Goal: Task Accomplishment & Management: Use online tool/utility

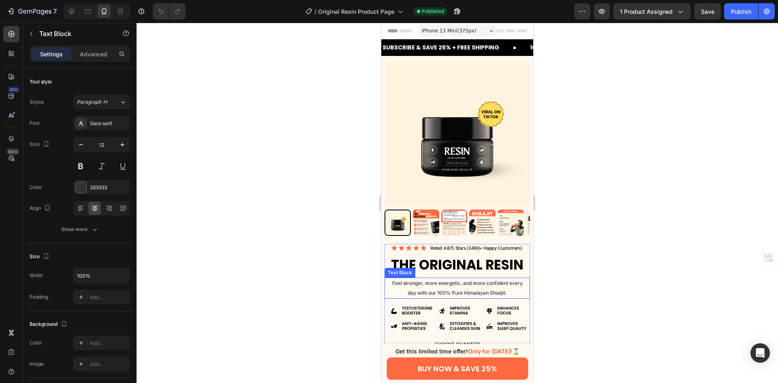
click at [498, 282] on p "Feel stronger, more energetic, and more confident every day with our 100% Pure …" at bounding box center [457, 287] width 131 height 19
click at [503, 286] on p "Feel stronger, more energetic, and more confident every day with our 100% Pure …" at bounding box center [457, 287] width 131 height 19
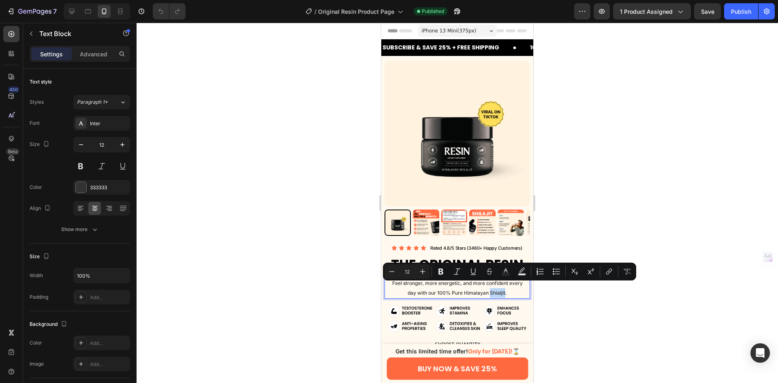
click at [500, 288] on p "Feel stronger, more energetic, and more confident every day with our 100% Pure …" at bounding box center [457, 287] width 131 height 19
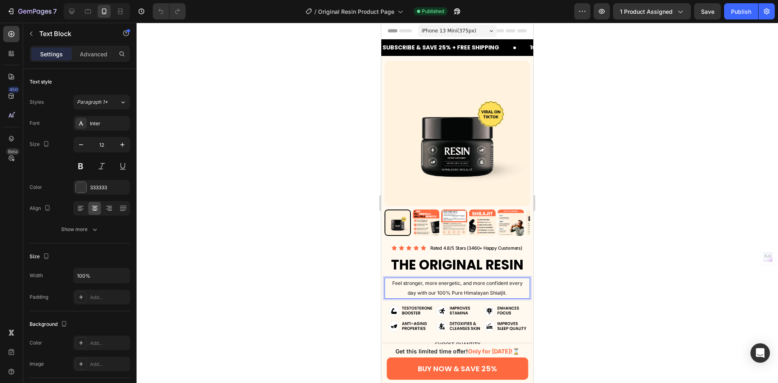
click at [504, 288] on p "Feel stronger, more energetic, and more confident every day with our 100% Pure …" at bounding box center [457, 287] width 131 height 19
click at [513, 282] on p "Feel stronger, more energetic, and more confident every day with our 100% Pure …" at bounding box center [457, 287] width 131 height 19
click at [501, 289] on p "Feel stronger, more energetic, and more confident every day with our 100% Pure …" at bounding box center [457, 287] width 131 height 19
click at [515, 289] on p "Feel stronger, more energetic, and more confident every day with our 100% Pure …" at bounding box center [457, 287] width 131 height 19
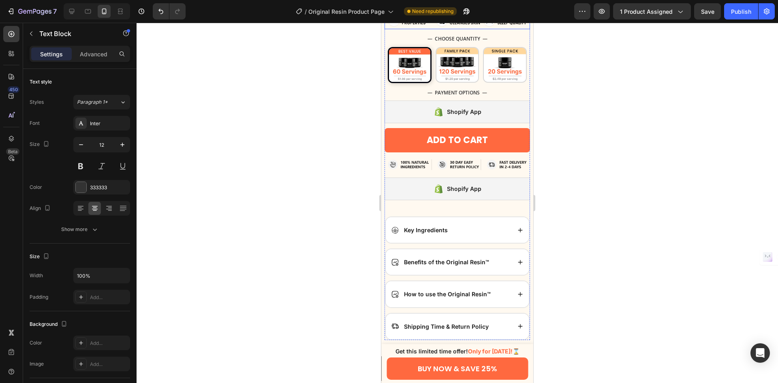
scroll to position [405, 0]
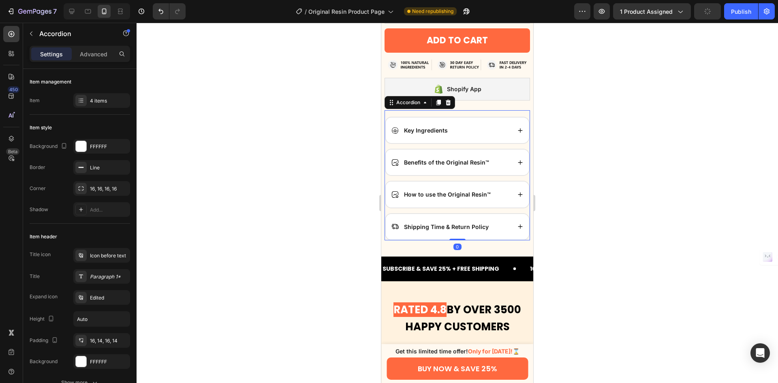
click at [480, 129] on div "Key Ingredients" at bounding box center [457, 130] width 143 height 26
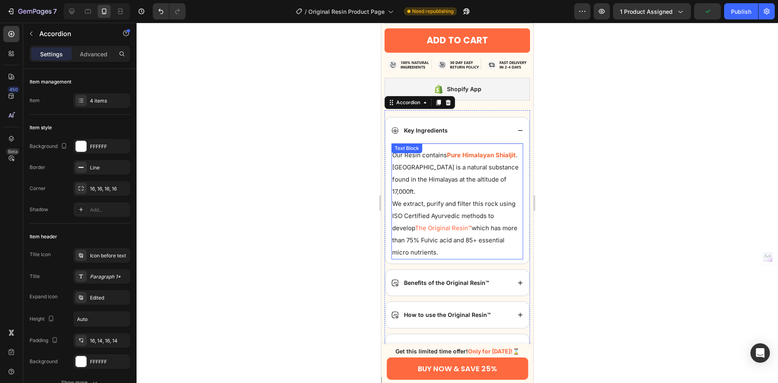
click at [447, 154] on strong "Pure Himalayan Shialjit" at bounding box center [481, 155] width 69 height 8
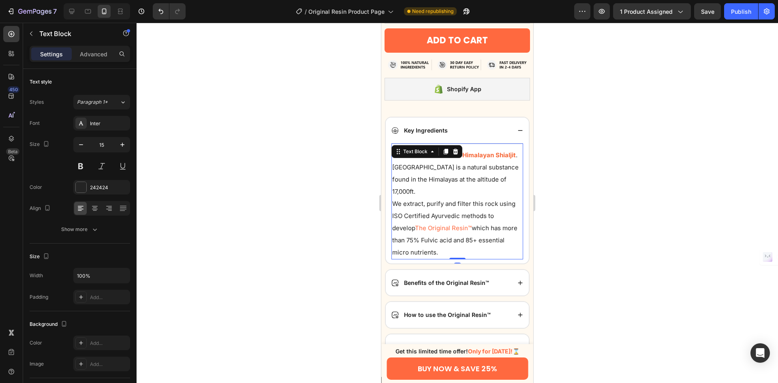
click at [447, 158] on strong "Pure Himalayan Shialjit" at bounding box center [481, 155] width 69 height 8
click at [426, 159] on p "Our Resin contains Pure Himalayan Shilajit . [GEOGRAPHIC_DATA] is a natural sub…" at bounding box center [457, 173] width 130 height 49
click at [417, 159] on p "Our Resin contains Pure Himalayan Shilajit . [GEOGRAPHIC_DATA] is a natural sub…" at bounding box center [457, 173] width 130 height 49
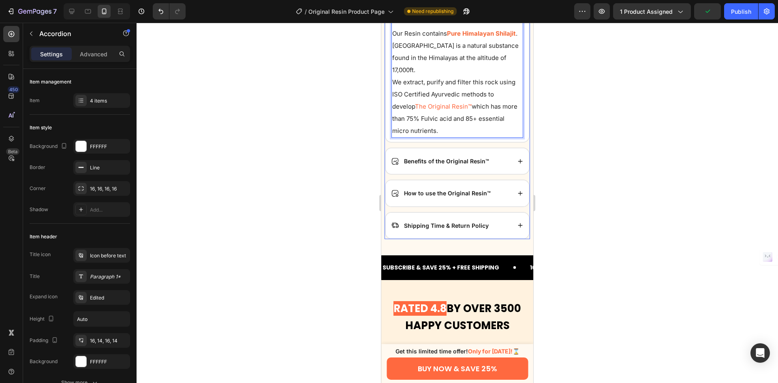
click at [500, 148] on div "Benefits of the Original Resin™" at bounding box center [457, 161] width 143 height 26
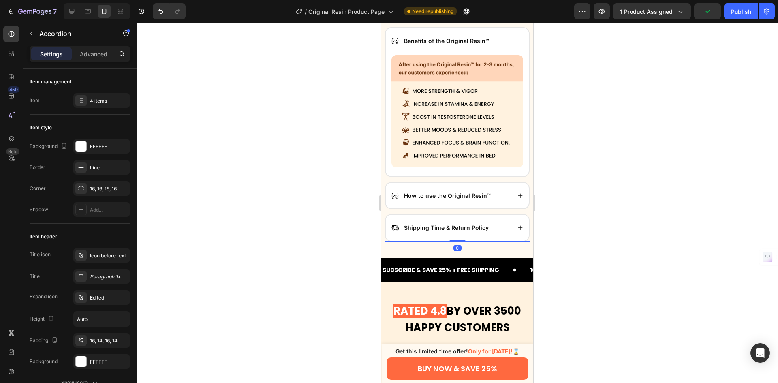
click at [503, 189] on div "How to use the Original Resin™" at bounding box center [451, 195] width 120 height 13
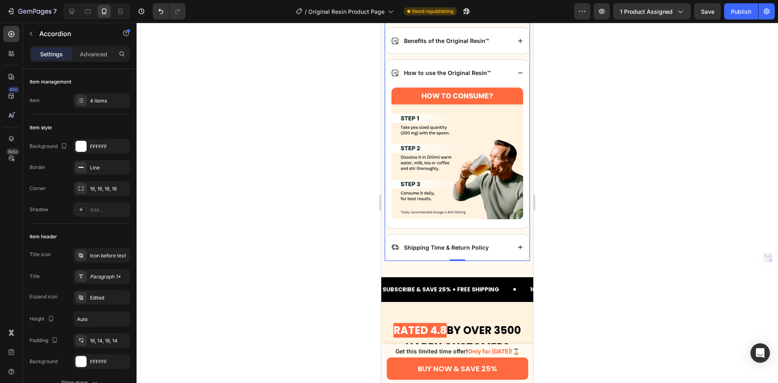
click at [499, 241] on div "Shipping Time & Return Policy" at bounding box center [451, 247] width 120 height 13
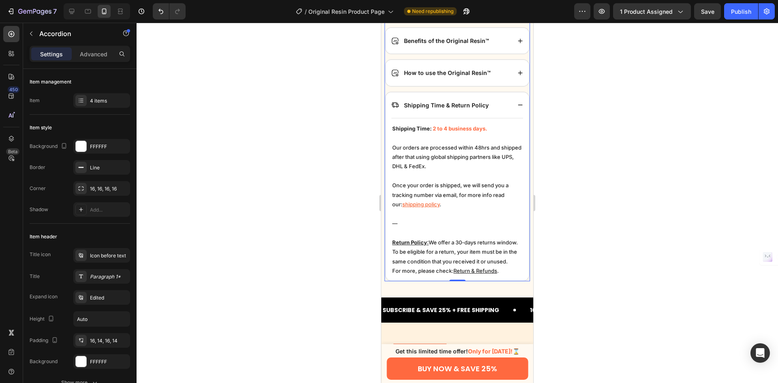
click at [494, 99] on div "Shipping Time & Return Policy" at bounding box center [451, 105] width 120 height 13
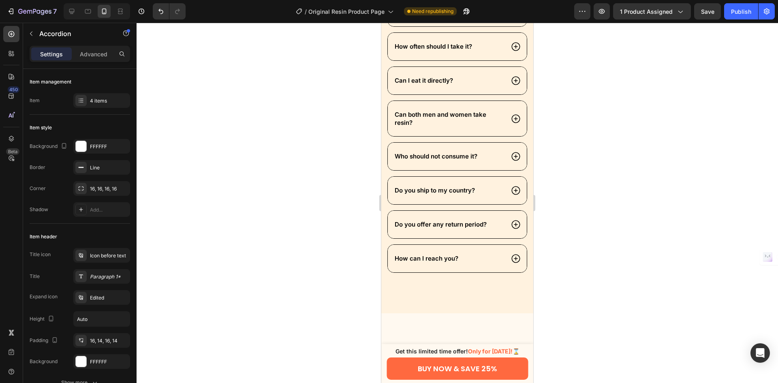
scroll to position [2350, 0]
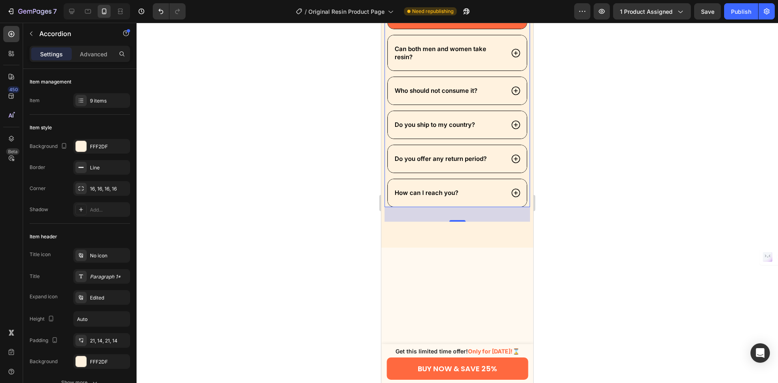
click at [472, 20] on div "Can I eat it directly?" at bounding box center [448, 15] width 111 height 11
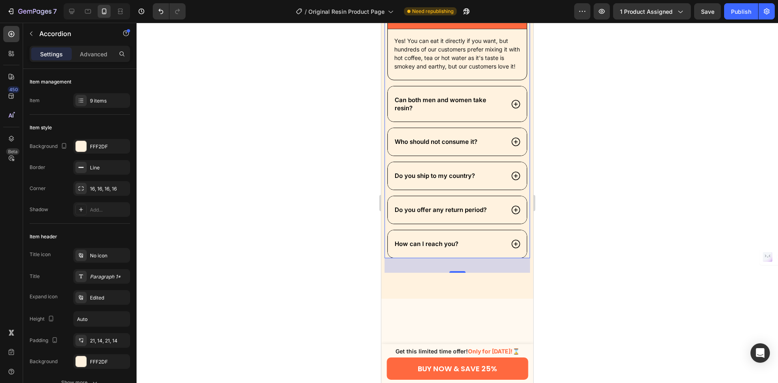
click at [472, 20] on div "Can I eat it directly?" at bounding box center [448, 15] width 111 height 11
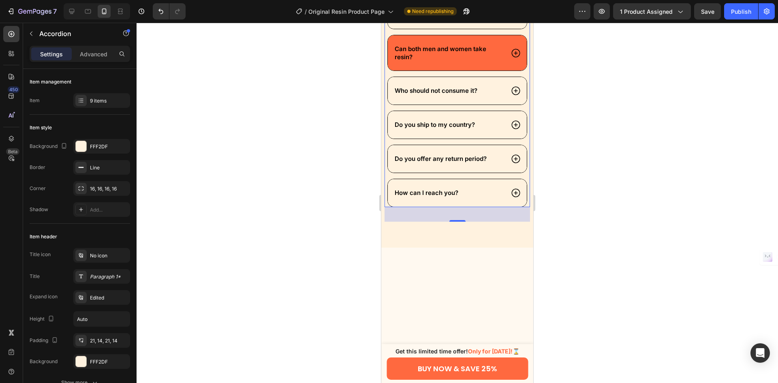
click at [477, 70] on div "Can both men and women take resin?" at bounding box center [457, 52] width 139 height 35
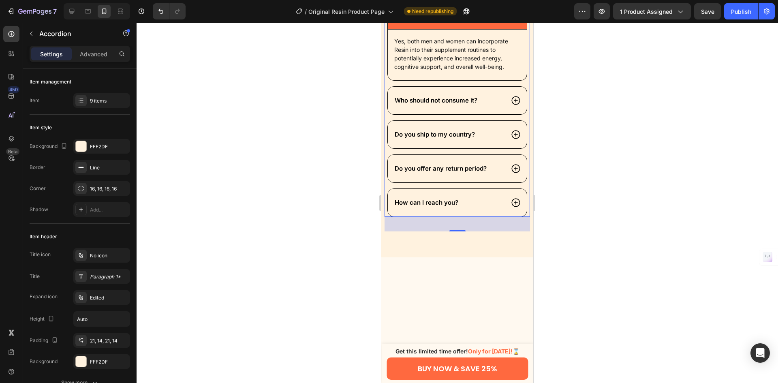
scroll to position [2431, 0]
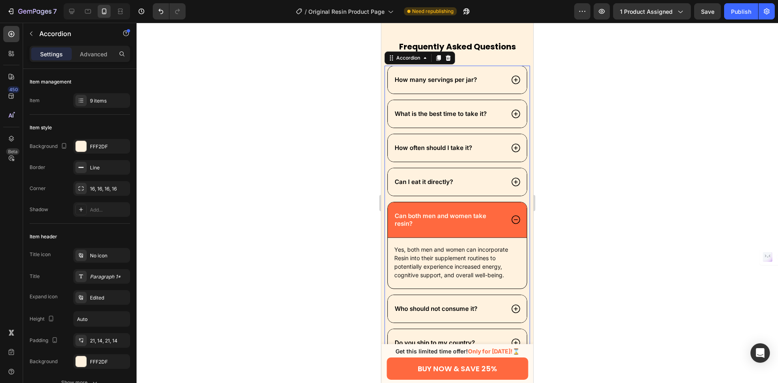
click at [472, 233] on div "Can both men and women take resin?" at bounding box center [457, 220] width 139 height 36
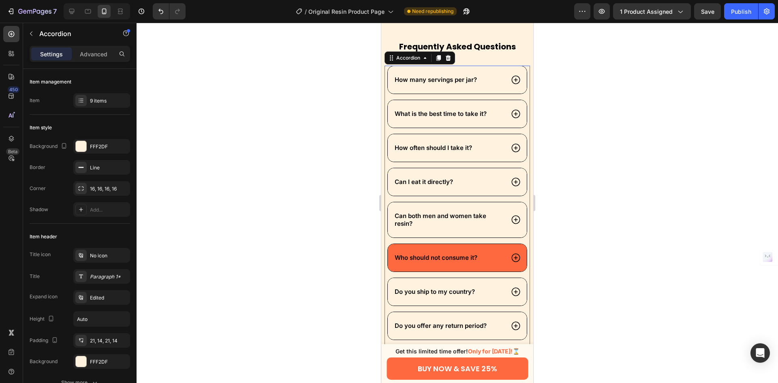
click at [485, 268] on div "Who should not consume it?" at bounding box center [457, 258] width 139 height 28
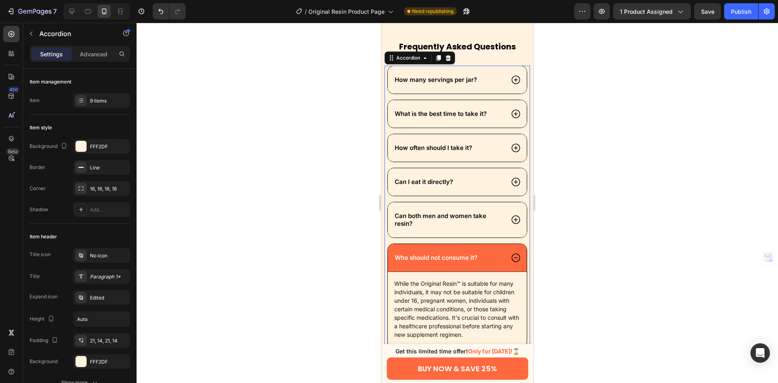
click at [485, 268] on div "Who should not consume it?" at bounding box center [457, 258] width 139 height 28
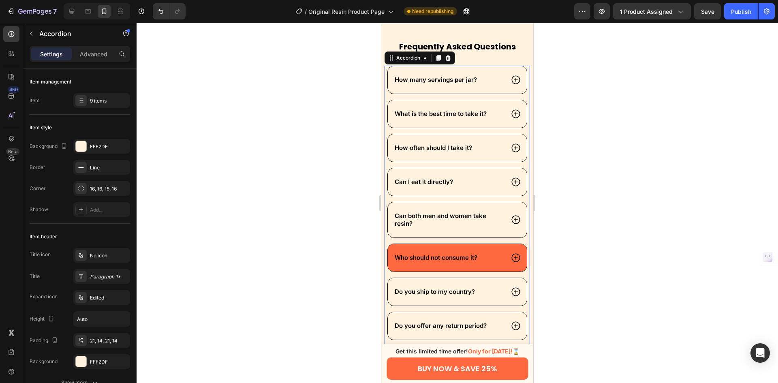
scroll to position [2553, 0]
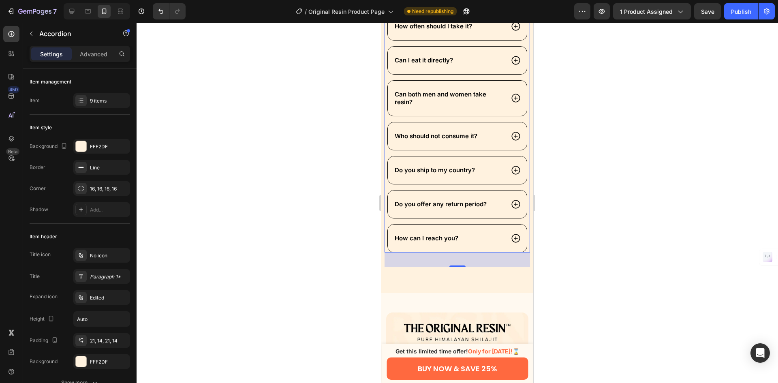
click at [481, 185] on div "How many servings per jar? What is the best time to take it? How often should I…" at bounding box center [457, 98] width 141 height 308
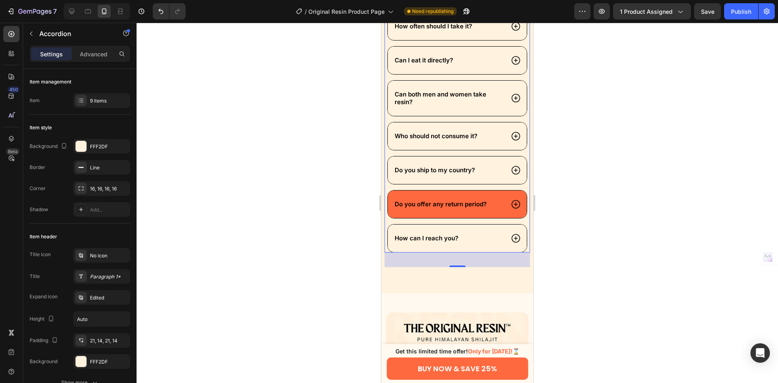
click at [487, 214] on div "Do you offer any return period?" at bounding box center [457, 204] width 139 height 28
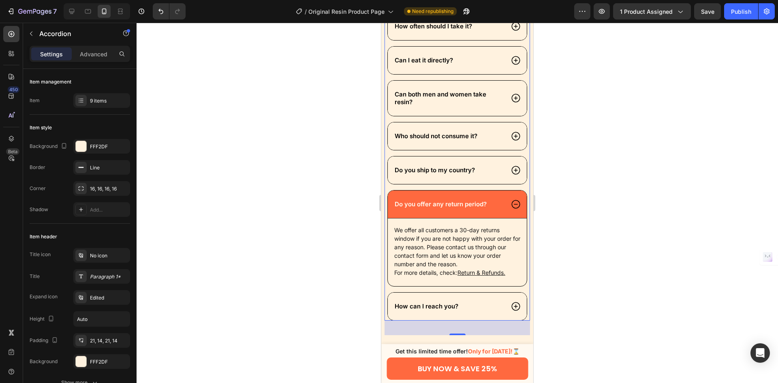
click at [487, 214] on div "Do you offer any return period?" at bounding box center [457, 204] width 139 height 28
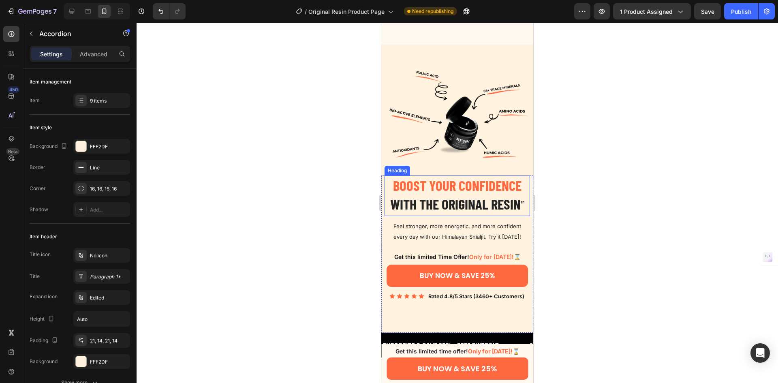
scroll to position [3201, 0]
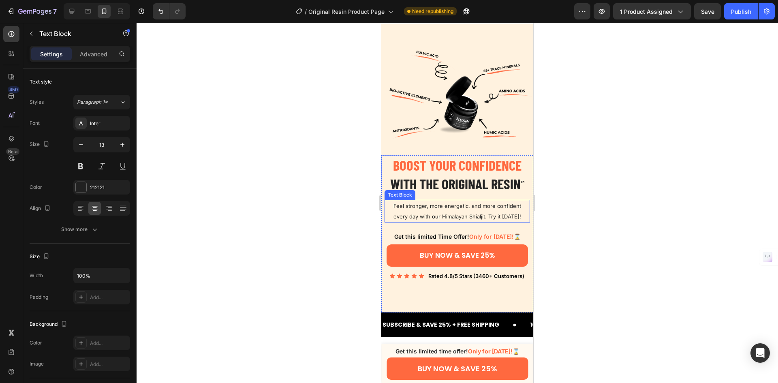
click at [479, 222] on p "Feel stronger, more energetic, and more confident every day with our Himalayan …" at bounding box center [457, 211] width 131 height 21
click at [477, 222] on p "Feel stronger, more energetic, and more confident every day with our Himalayan …" at bounding box center [457, 211] width 131 height 21
click at [493, 220] on p "Feel stronger, more energetic, and more confident every day with our Himalayan …" at bounding box center [457, 211] width 131 height 21
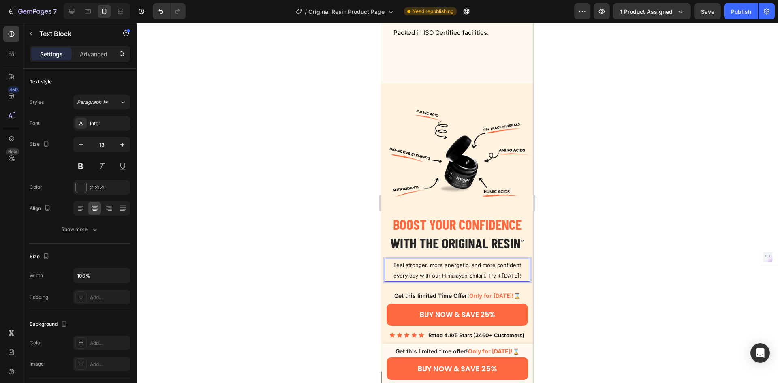
scroll to position [2980, 0]
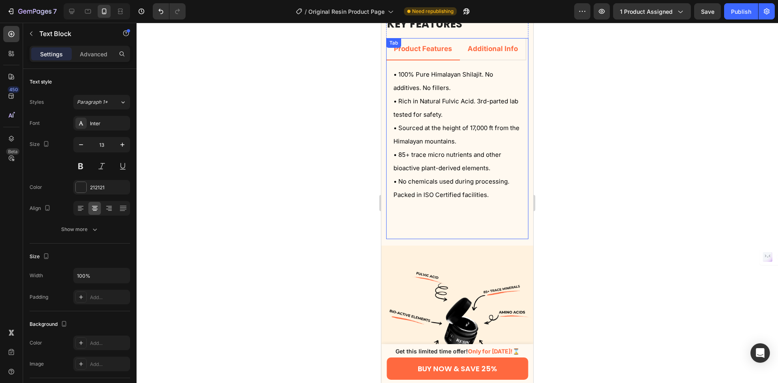
click at [468, 55] on p "Additional Info" at bounding box center [493, 49] width 50 height 13
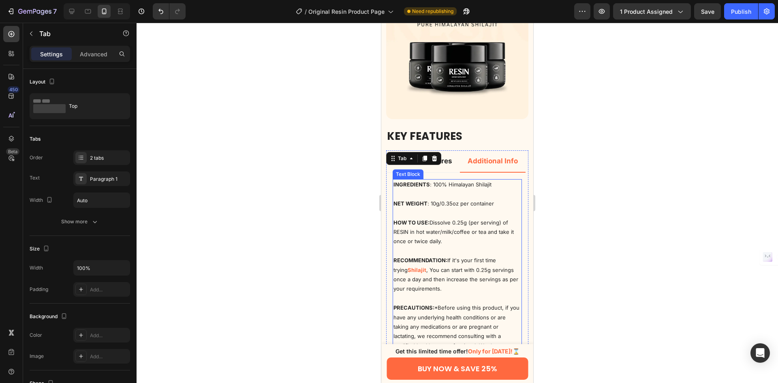
scroll to position [2858, 0]
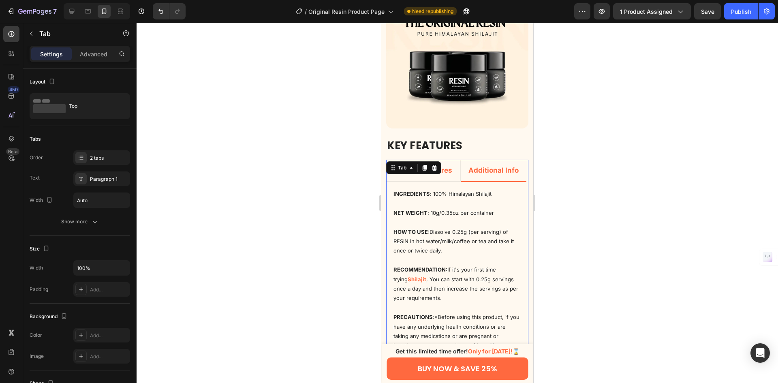
click at [456, 172] on li "Product Features" at bounding box center [423, 171] width 75 height 22
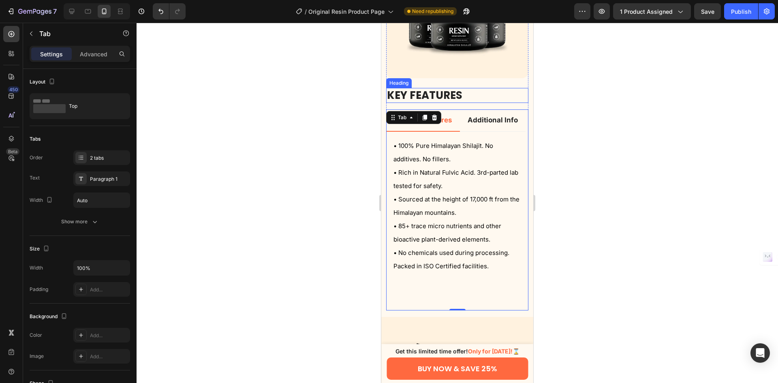
scroll to position [2939, 0]
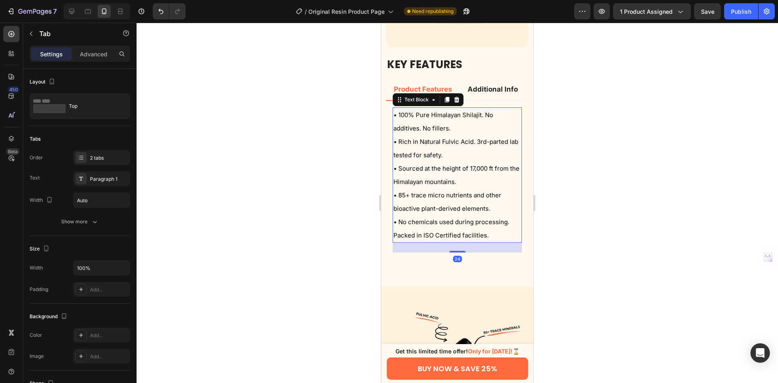
click at [500, 163] on p "• 100% Pure Himalayan Shilajit. No additives. No fillers. • Rich in Natural Ful…" at bounding box center [457, 175] width 128 height 134
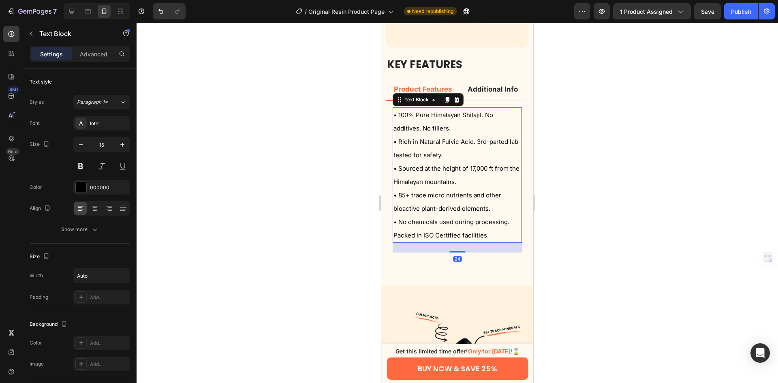
click at [506, 162] on p "• 100% Pure Himalayan Shilajit. No additives. No fillers. • Rich in Natural Ful…" at bounding box center [457, 175] width 128 height 134
click at [480, 177] on p "• 100% Pure Himalayan Shilajit. No additives. No fillers. • Rich in Natural Ful…" at bounding box center [457, 175] width 128 height 134
click at [487, 164] on p "• 100% Pure Himalayan Shilajit. No additives. No fillers. • Rich in Natural Ful…" at bounding box center [457, 175] width 128 height 134
click at [489, 164] on p "• 100% Pure Himalayan Shilajit. No additives. No fillers. • Rich in Natural Ful…" at bounding box center [457, 175] width 128 height 134
click at [461, 171] on p "• 100% Pure Himalayan Shilajit. No additives. No fillers. • Rich in Natural Ful…" at bounding box center [457, 175] width 128 height 134
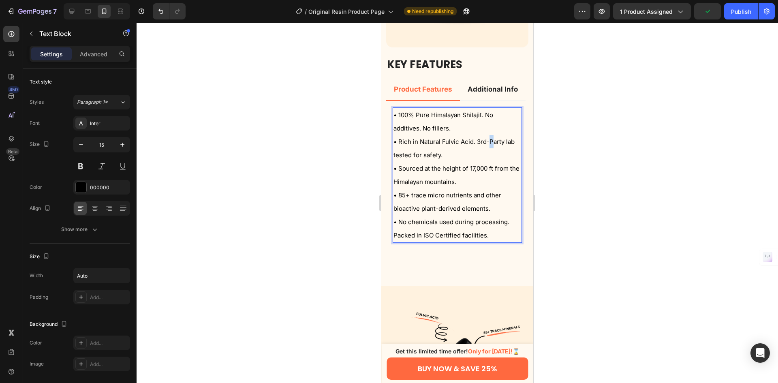
click at [490, 159] on p "• 100% Pure Himalayan Shilajit. No additives. No fillers. • Rich in Natural Ful…" at bounding box center [457, 175] width 128 height 134
click at [485, 173] on p "• 100% Pure Himalayan Shilajit. No additives. No fillers. • Rich in Natural Ful…" at bounding box center [457, 175] width 128 height 134
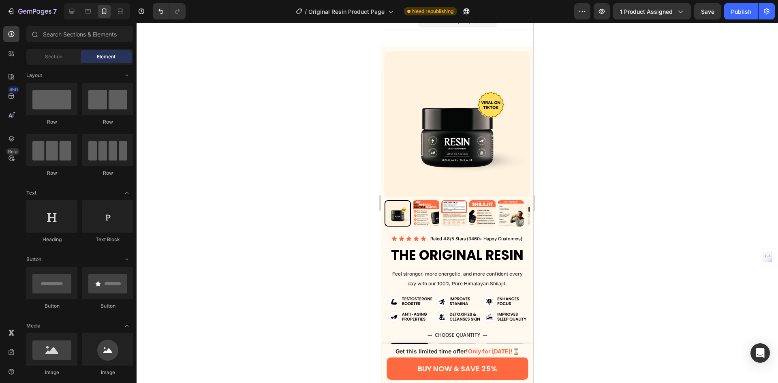
scroll to position [0, 0]
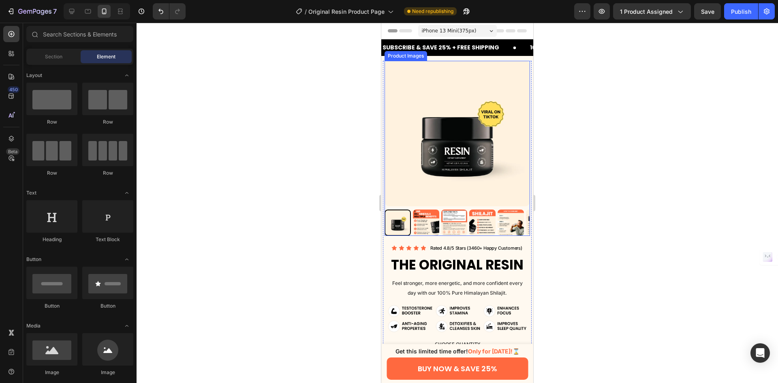
click at [425, 222] on img at bounding box center [426, 222] width 26 height 26
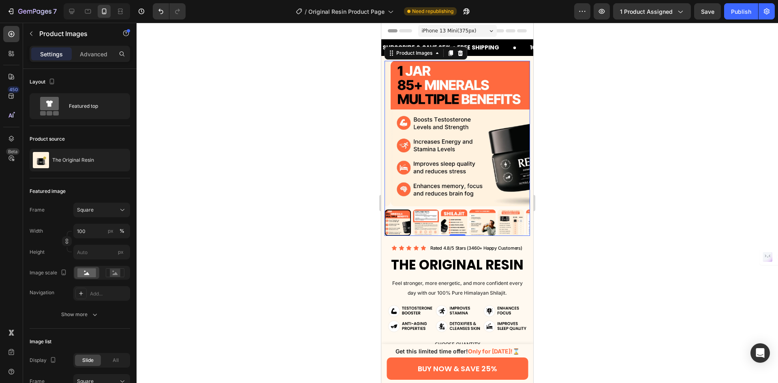
click at [436, 220] on img at bounding box center [426, 222] width 26 height 26
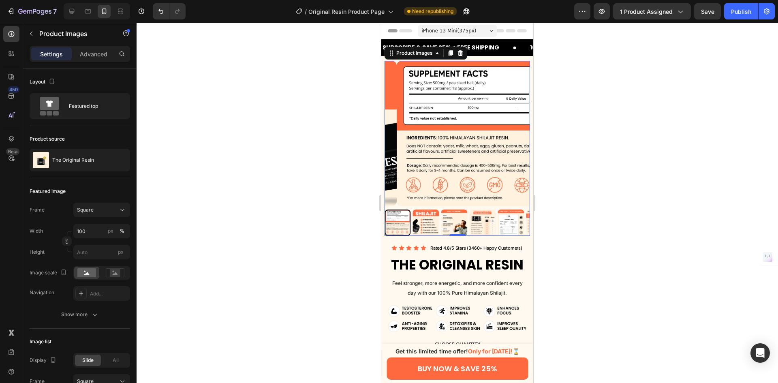
click at [443, 220] on img at bounding box center [454, 222] width 26 height 26
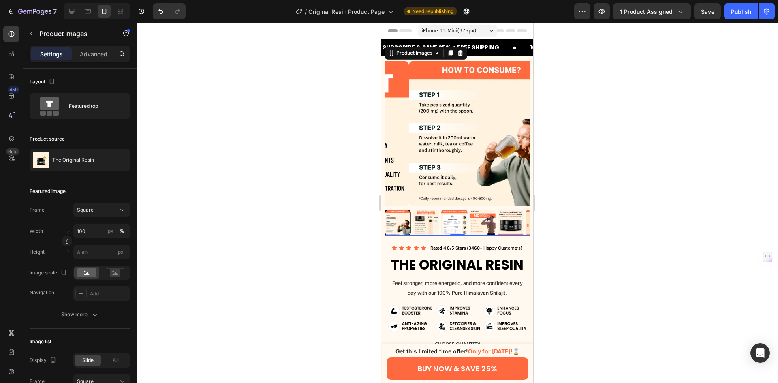
click at [419, 219] on img at bounding box center [426, 222] width 26 height 26
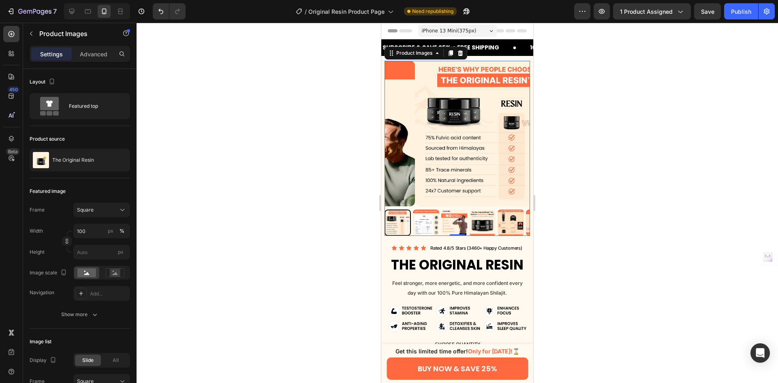
scroll to position [122, 0]
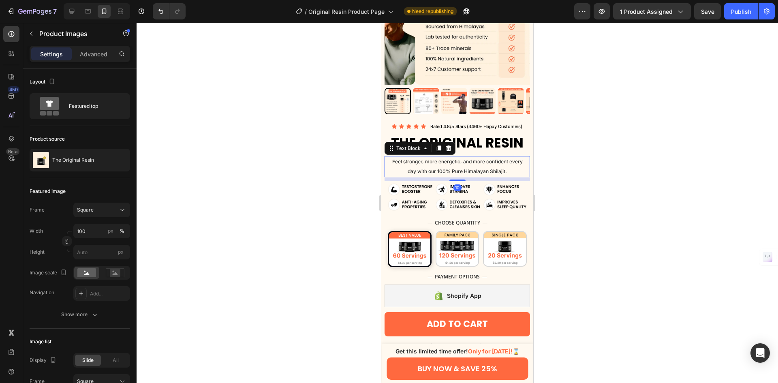
click at [421, 165] on p "Feel stronger, more energetic, and more confident every day with our 100% Pure …" at bounding box center [457, 166] width 131 height 19
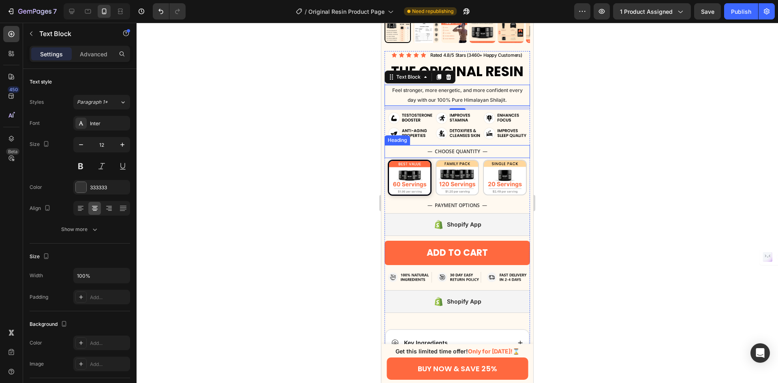
scroll to position [284, 0]
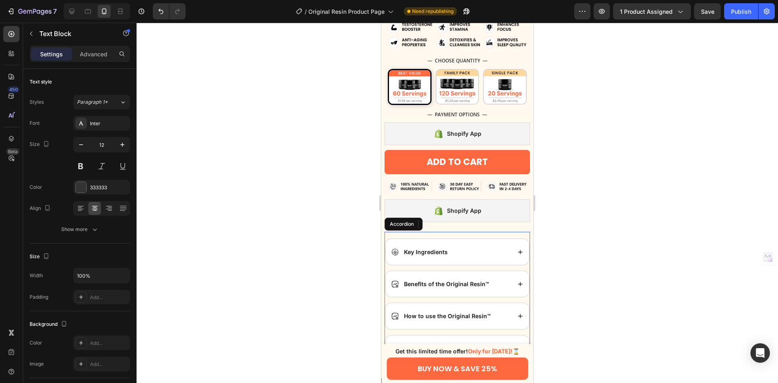
click at [471, 246] on div "Key Ingredients" at bounding box center [451, 252] width 120 height 13
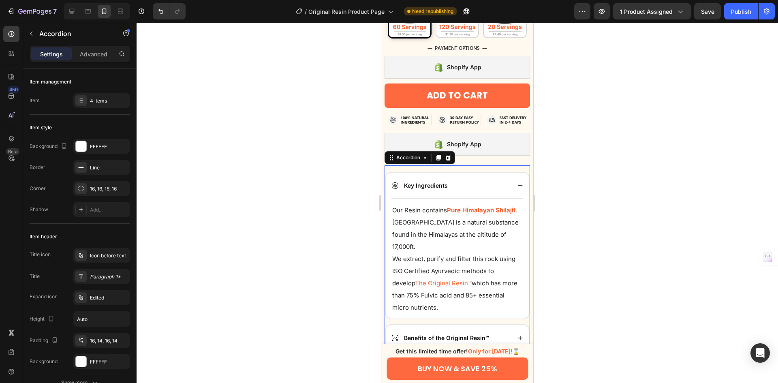
scroll to position [446, 0]
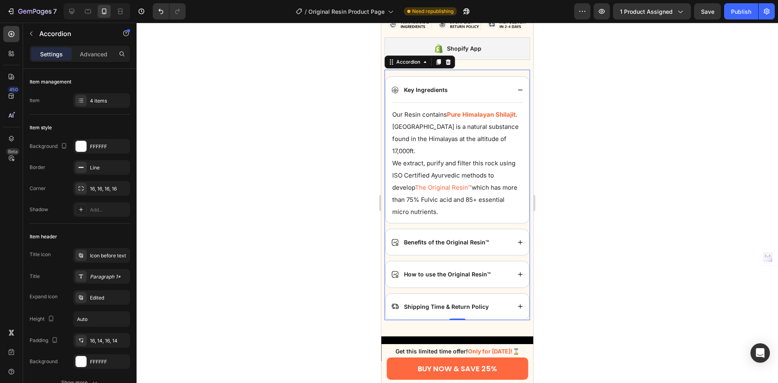
click at [484, 83] on div "Key Ingredients" at bounding box center [451, 89] width 120 height 13
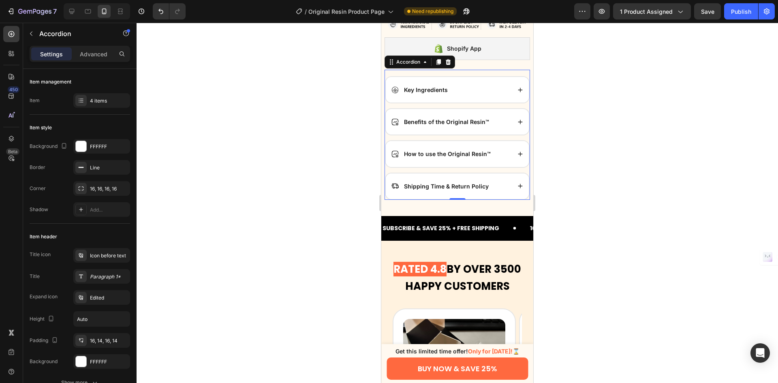
click at [496, 120] on div "Benefits of the Original Resin™" at bounding box center [457, 122] width 143 height 26
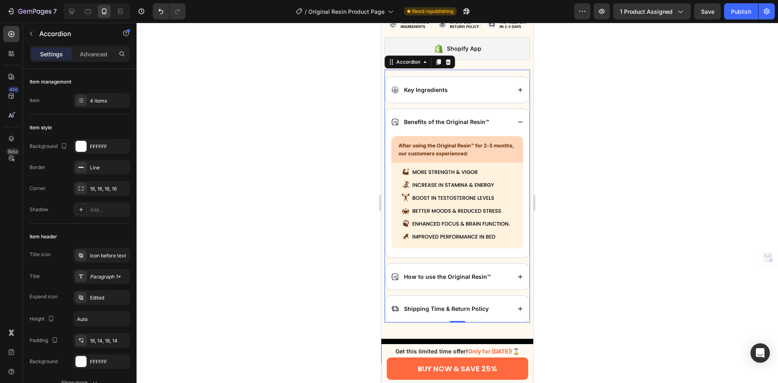
click at [496, 120] on div "Benefits of the Original Resin™" at bounding box center [457, 122] width 143 height 26
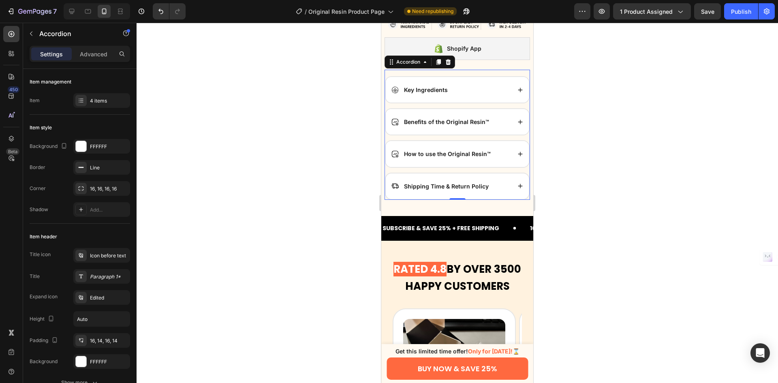
click at [494, 180] on div "Shipping Time & Return Policy" at bounding box center [451, 186] width 120 height 13
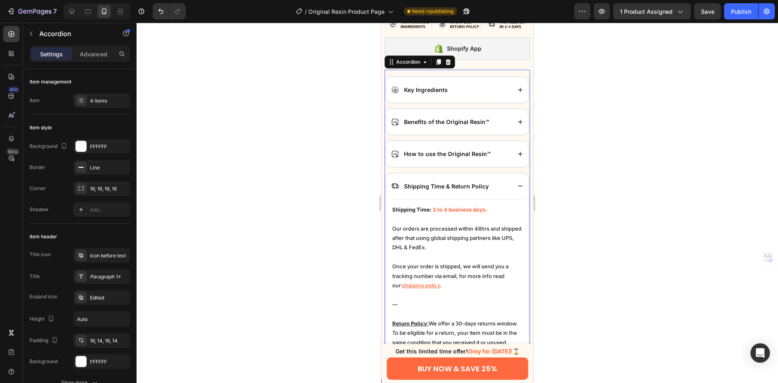
click at [494, 180] on div "Shipping Time & Return Policy" at bounding box center [451, 186] width 120 height 13
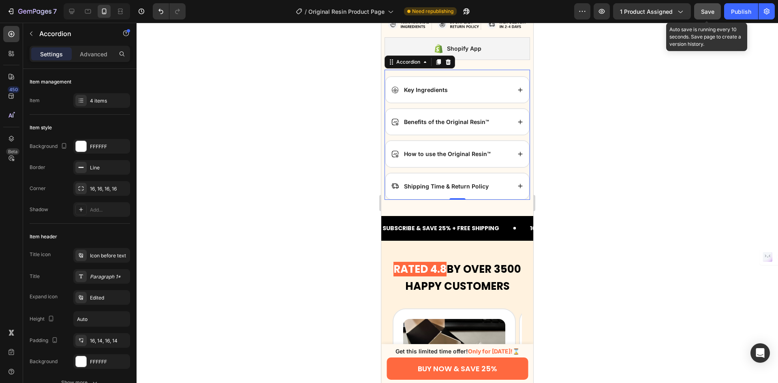
click at [711, 11] on span "Save" at bounding box center [707, 11] width 13 height 7
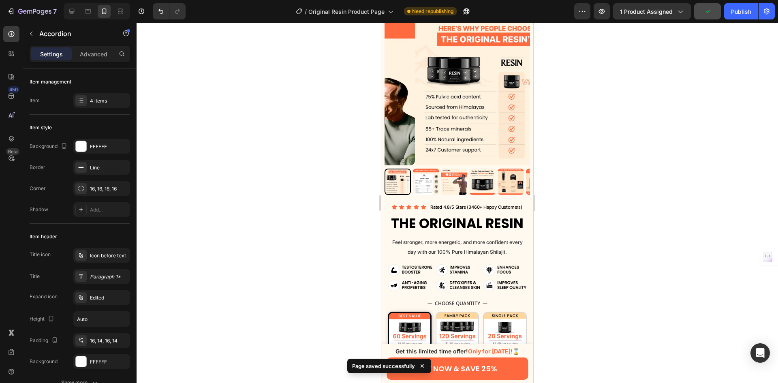
scroll to position [41, 0]
click at [73, 9] on icon at bounding box center [71, 11] width 5 height 5
type input "90%"
type input "8"
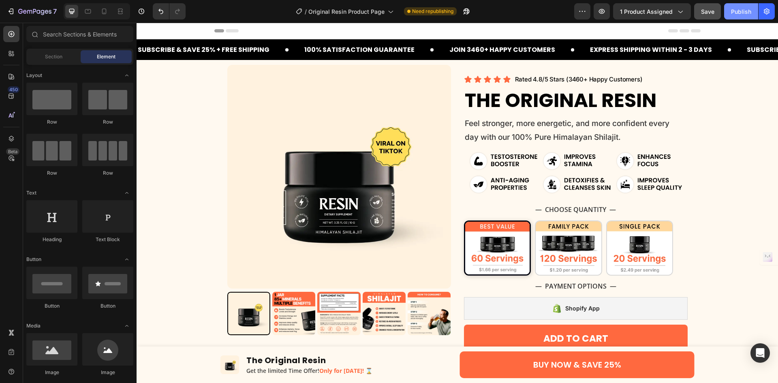
click at [739, 14] on div "Publish" at bounding box center [741, 11] width 20 height 9
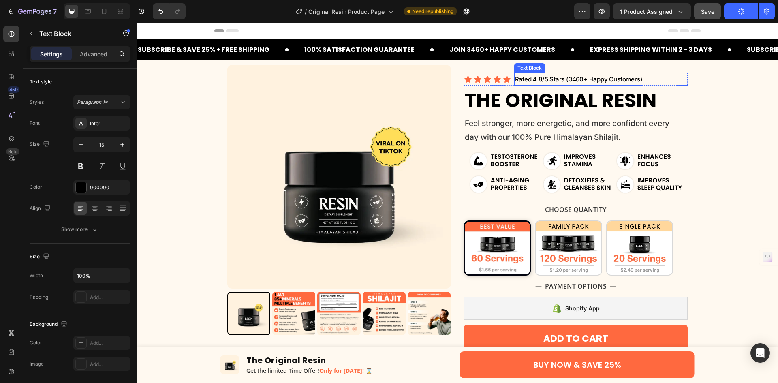
click at [565, 79] on p "Rated 4.8/5 Stars (3460+ Happy Customers)" at bounding box center [579, 79] width 128 height 11
click at [565, 82] on p "Rated 4.8/5 Stars (3460+ Happy Customers)" at bounding box center [579, 79] width 128 height 11
click at [107, 11] on icon at bounding box center [104, 11] width 8 height 8
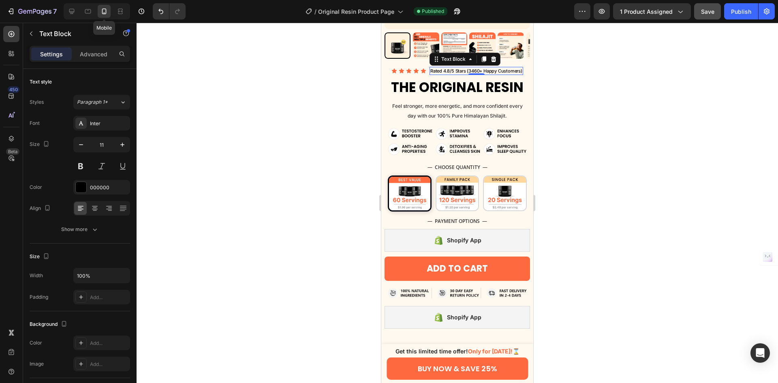
scroll to position [187, 0]
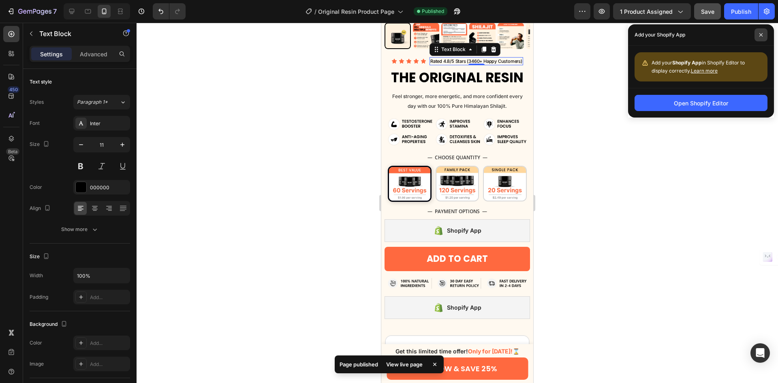
click at [757, 37] on span at bounding box center [760, 34] width 13 height 13
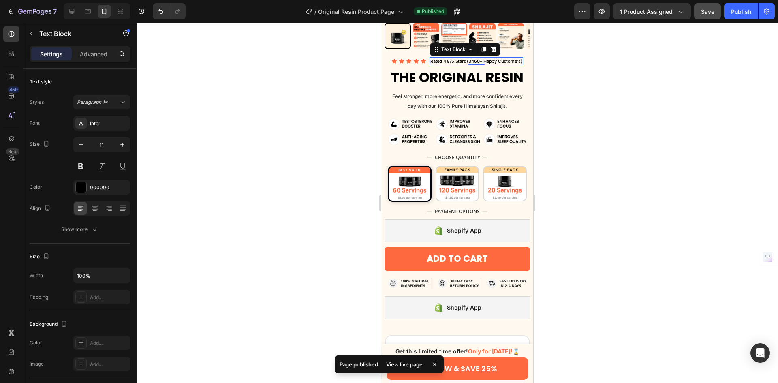
click at [68, 4] on div at bounding box center [97, 11] width 66 height 16
click at [71, 8] on icon at bounding box center [72, 11] width 8 height 8
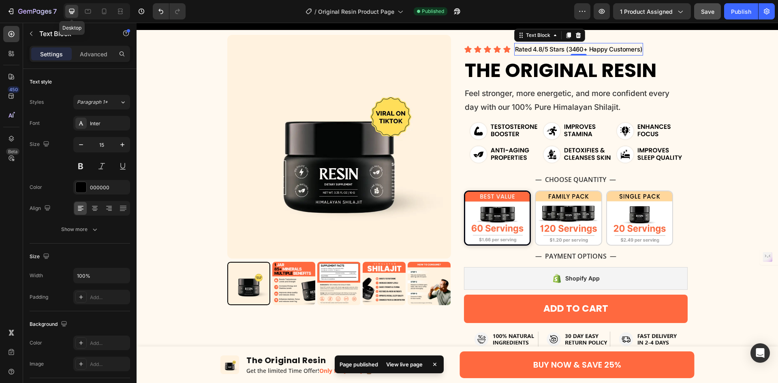
scroll to position [18, 0]
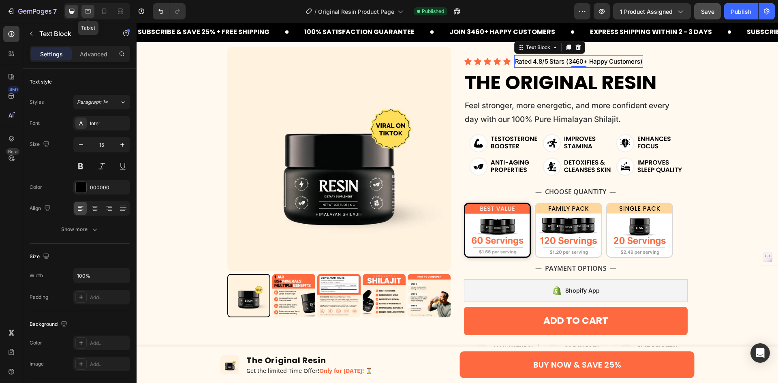
click at [85, 16] on div at bounding box center [87, 11] width 13 height 13
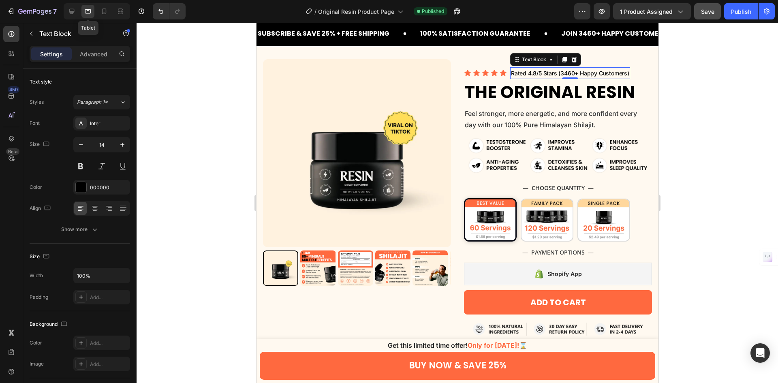
scroll to position [34, 0]
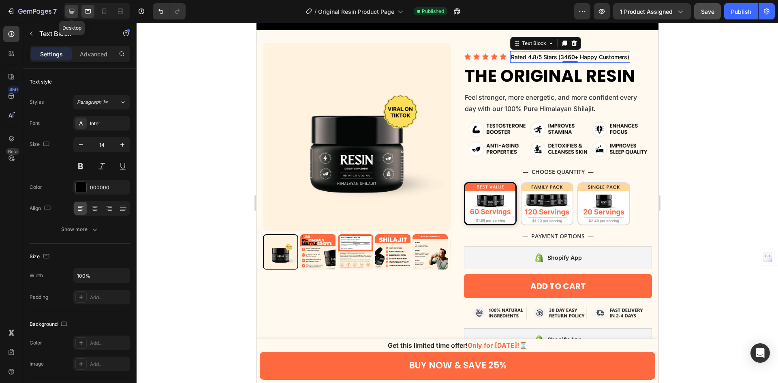
click at [69, 16] on div at bounding box center [71, 11] width 13 height 13
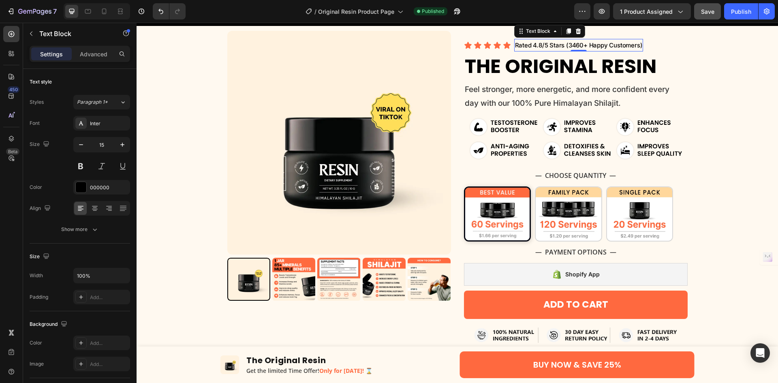
scroll to position [22, 0]
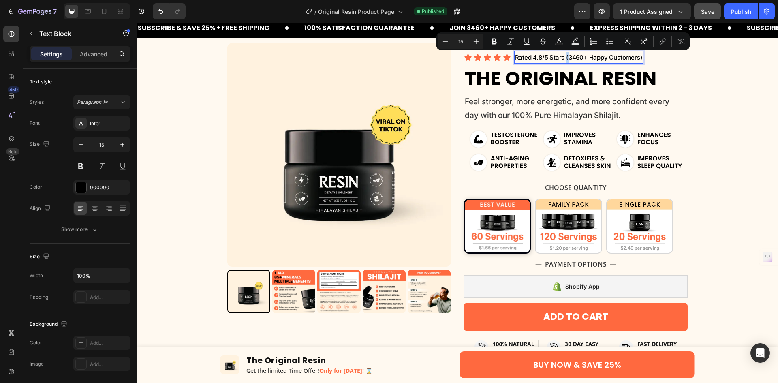
click at [562, 58] on p "Rated 4.8/5 Stars (3460+ Happy Customers)" at bounding box center [579, 57] width 128 height 11
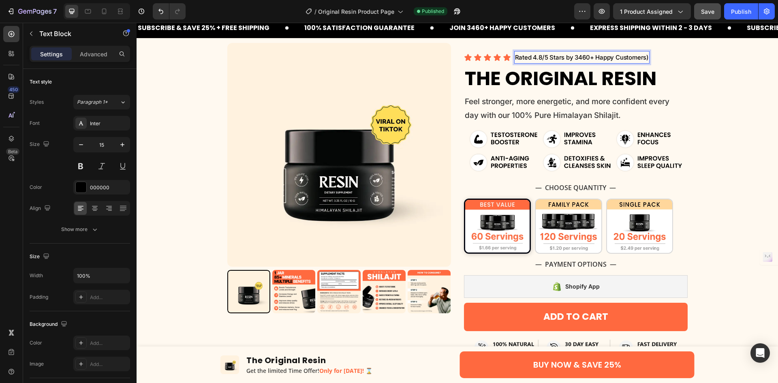
click at [552, 58] on p "Rated 4.8/5 Stars by 3460+ Happy Customers)" at bounding box center [582, 57] width 134 height 11
click at [546, 58] on p "Rated 4.8/5 by 3460+ Happy Customers)" at bounding box center [573, 57] width 117 height 11
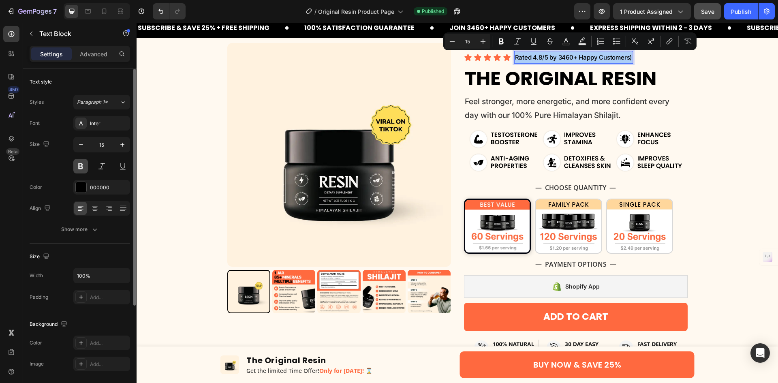
click at [82, 170] on button at bounding box center [80, 166] width 15 height 15
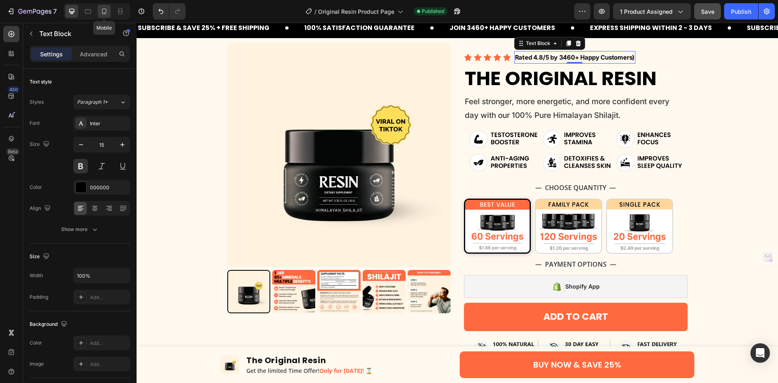
click at [99, 9] on div at bounding box center [104, 11] width 13 height 13
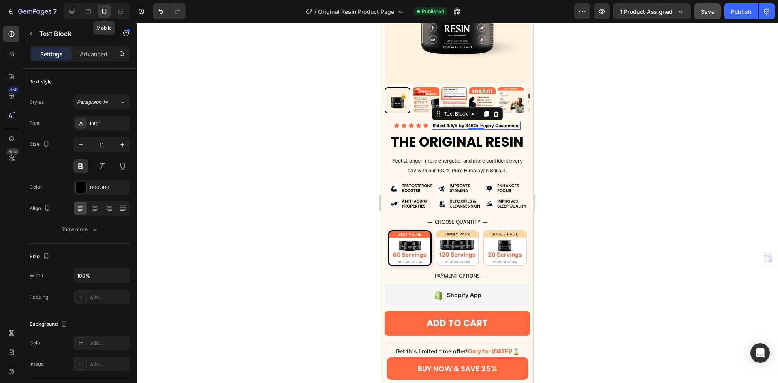
scroll to position [187, 0]
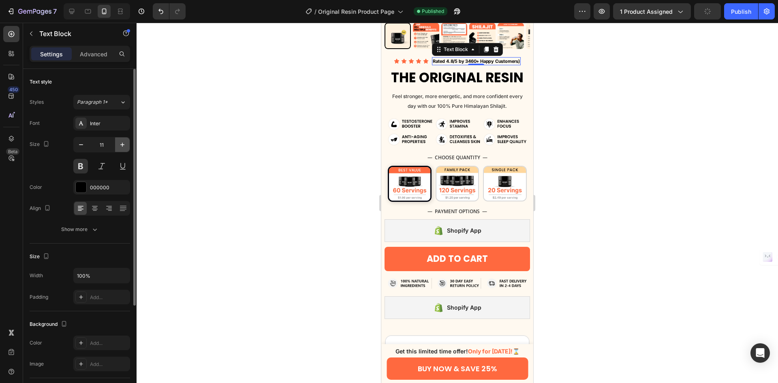
click at [124, 146] on icon "button" at bounding box center [122, 145] width 8 height 8
type input "12"
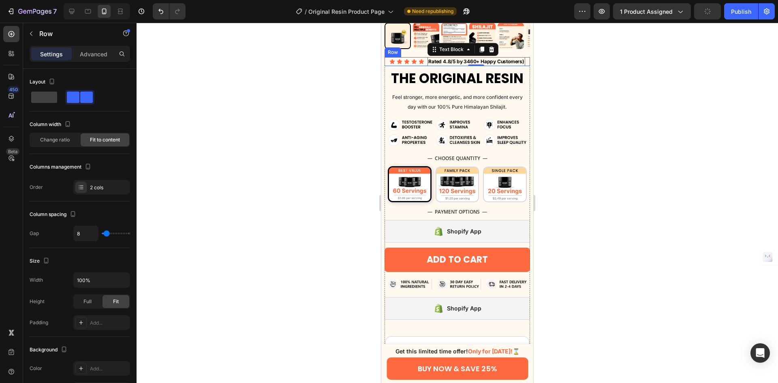
click at [423, 57] on div "Icon Icon Icon Icon Icon Icon List Rated 4.8/5 by 3460+ Happy Customers) Text B…" at bounding box center [457, 61] width 145 height 9
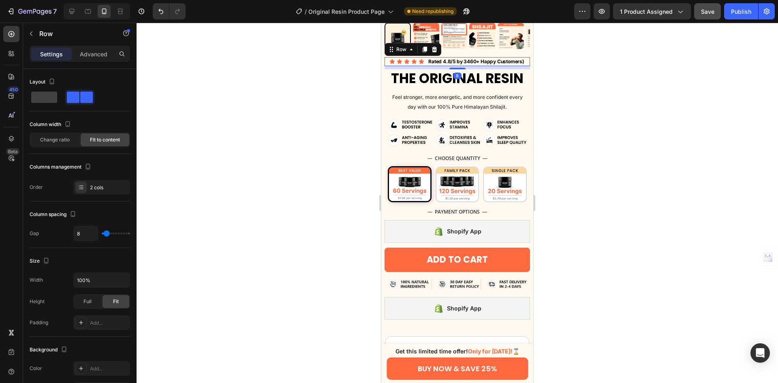
click at [550, 51] on div at bounding box center [457, 203] width 641 height 360
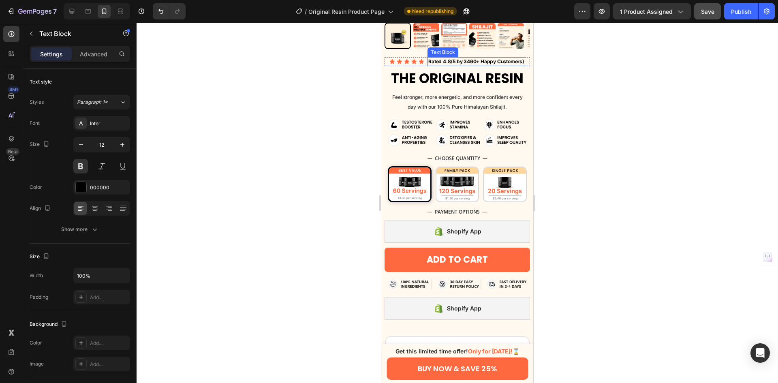
click at [487, 58] on p "Rated 4.8/5 by 3460+ Happy Customers)" at bounding box center [476, 61] width 96 height 7
click at [424, 57] on div "Icon Icon Icon Icon Icon Icon List Rated 4.8/5 by 3460+ Happy Customers) Text B…" at bounding box center [457, 61] width 145 height 9
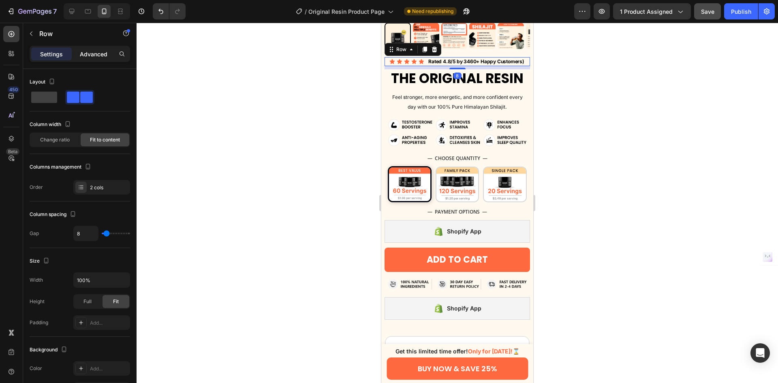
click at [99, 58] on div "Advanced" at bounding box center [93, 53] width 41 height 13
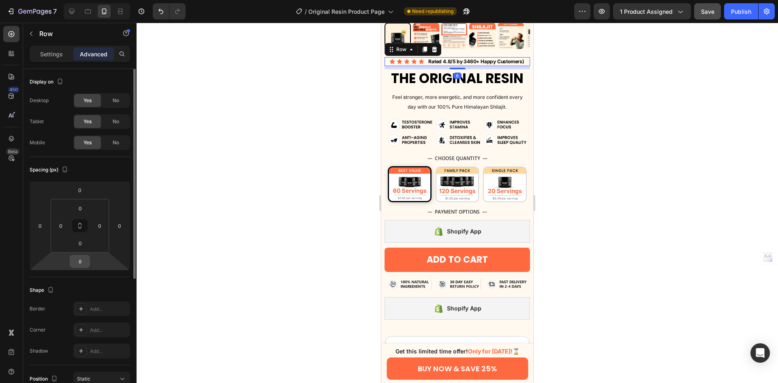
click at [83, 259] on input "8" at bounding box center [80, 261] width 16 height 12
type input "6"
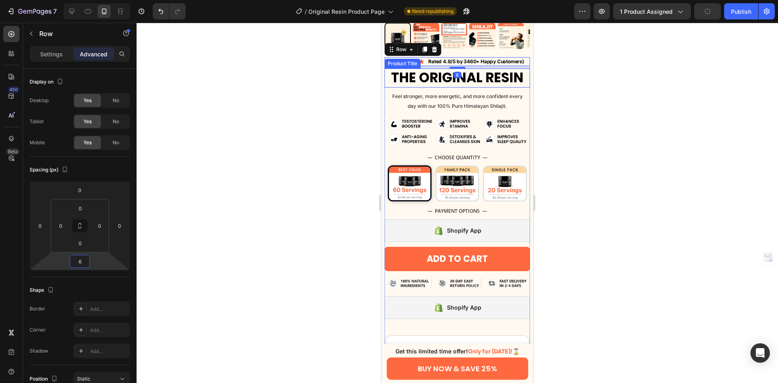
click at [437, 75] on h1 "The Original Resin" at bounding box center [457, 77] width 145 height 19
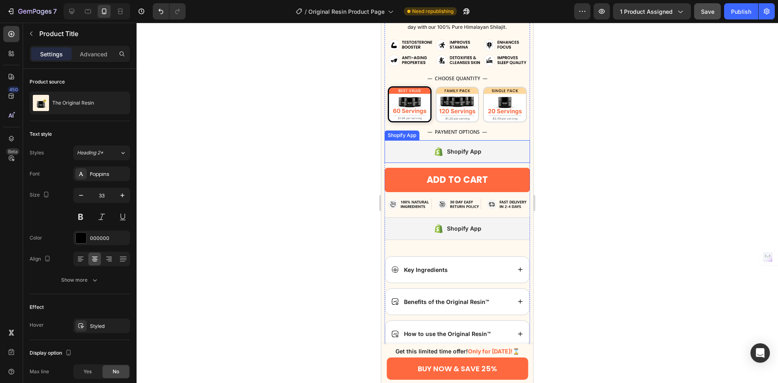
scroll to position [349, 0]
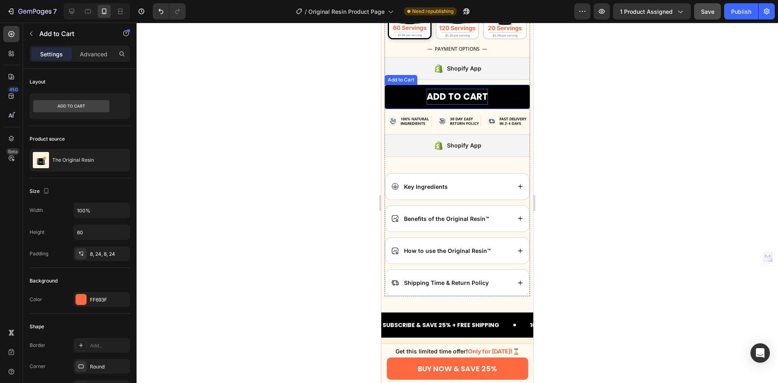
click at [466, 89] on div "ADD TO CART" at bounding box center [457, 97] width 61 height 16
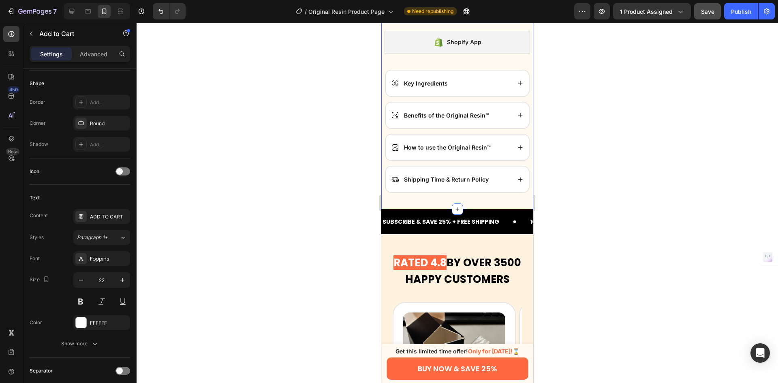
scroll to position [551, 0]
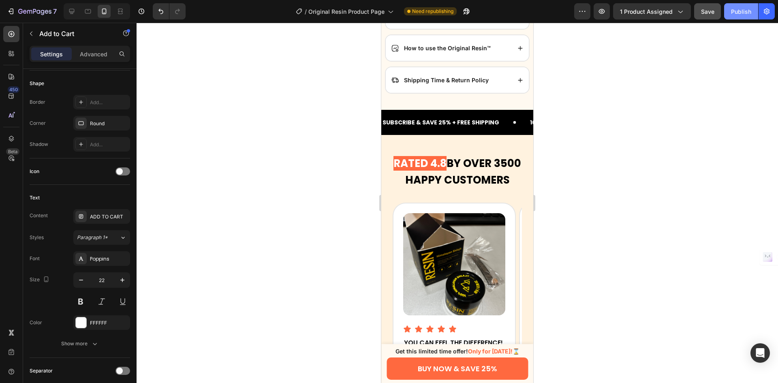
click at [744, 11] on div "Publish" at bounding box center [741, 11] width 20 height 9
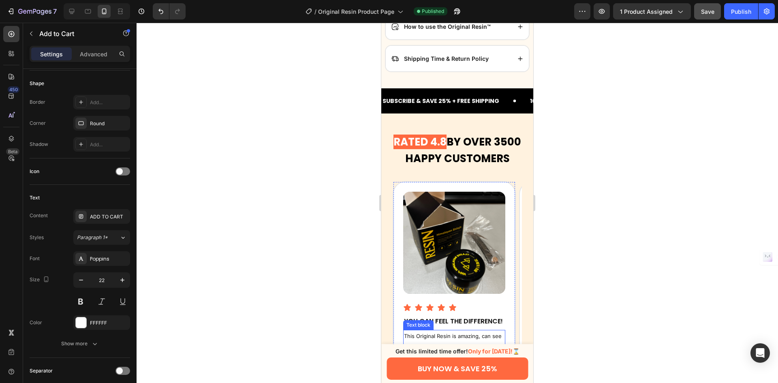
scroll to position [673, 0]
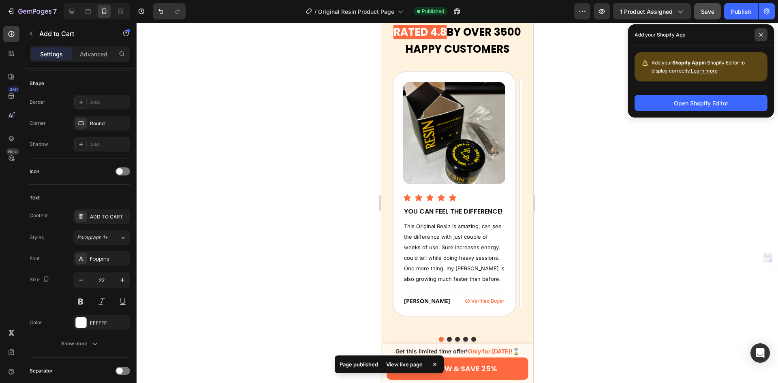
click at [759, 33] on icon at bounding box center [761, 35] width 4 height 4
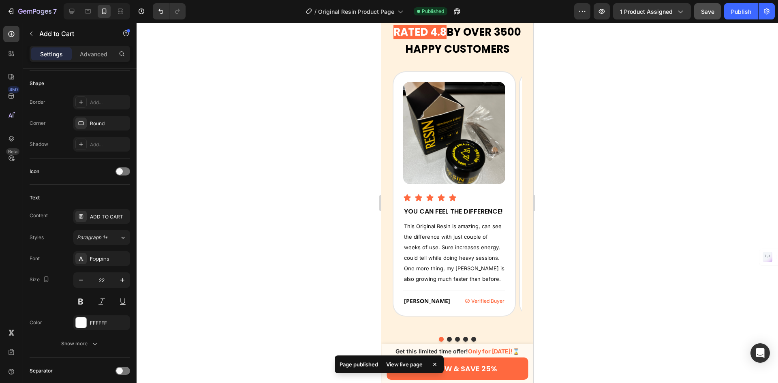
click at [431, 365] on icon at bounding box center [435, 364] width 8 height 8
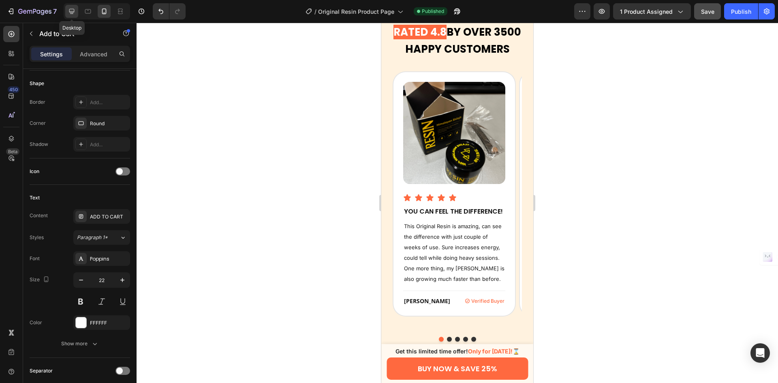
click at [71, 11] on icon at bounding box center [71, 11] width 5 height 5
type input "23"
type input "70"
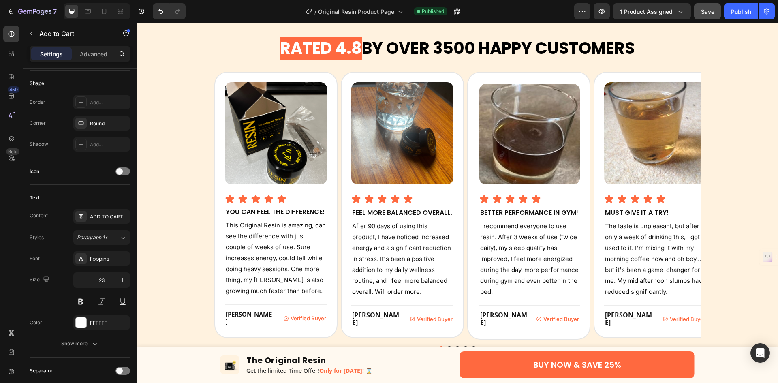
scroll to position [658, 0]
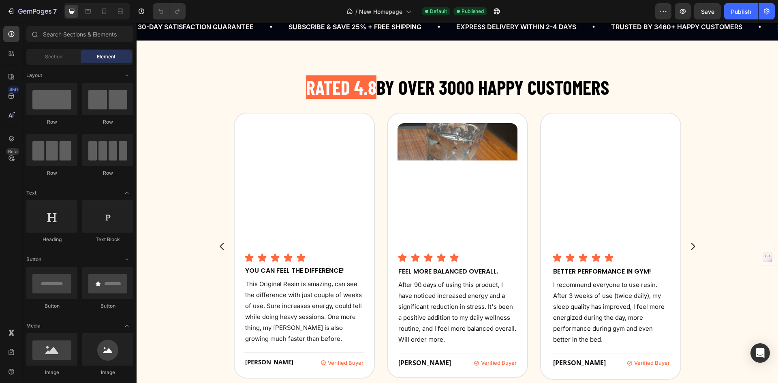
scroll to position [486, 0]
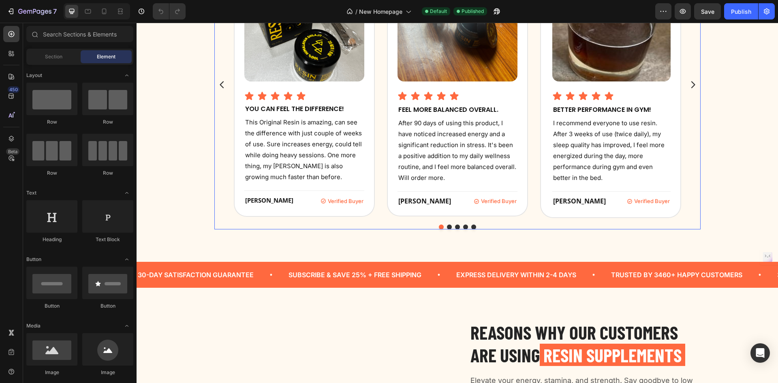
click at [447, 227] on button "Dot" at bounding box center [449, 226] width 5 height 5
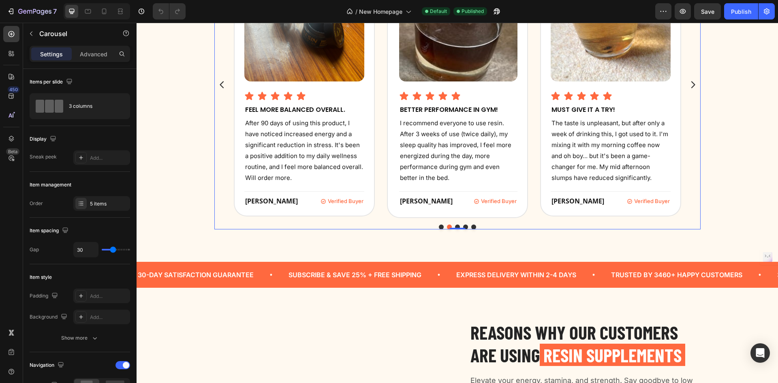
click at [453, 226] on div "0" at bounding box center [457, 229] width 8 height 6
click at [455, 226] on div "0" at bounding box center [457, 229] width 8 height 6
click at [453, 227] on div "0" at bounding box center [457, 229] width 8 height 6
click at [463, 226] on button "Dot" at bounding box center [465, 226] width 5 height 5
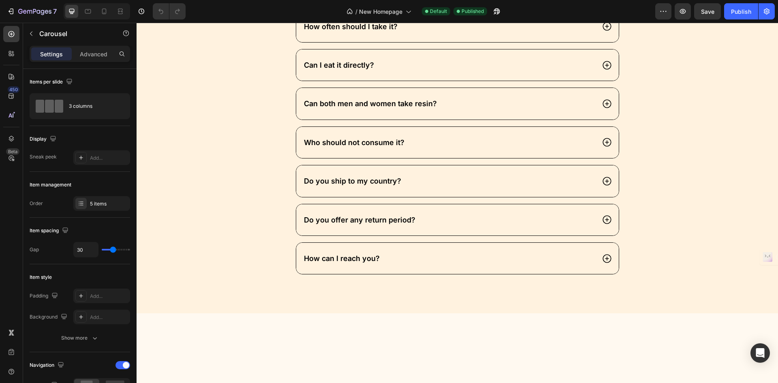
scroll to position [1337, 0]
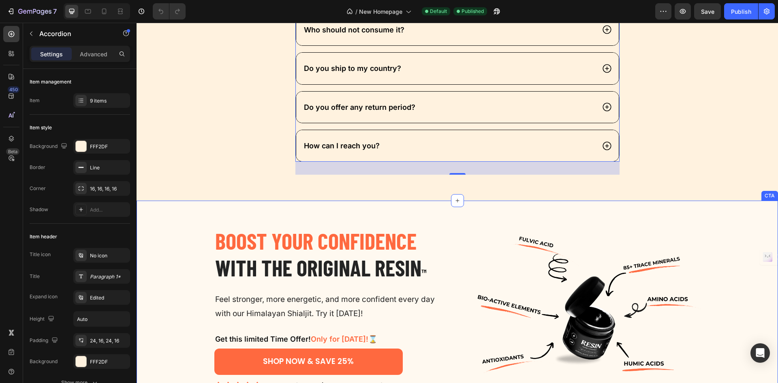
scroll to position [1815, 0]
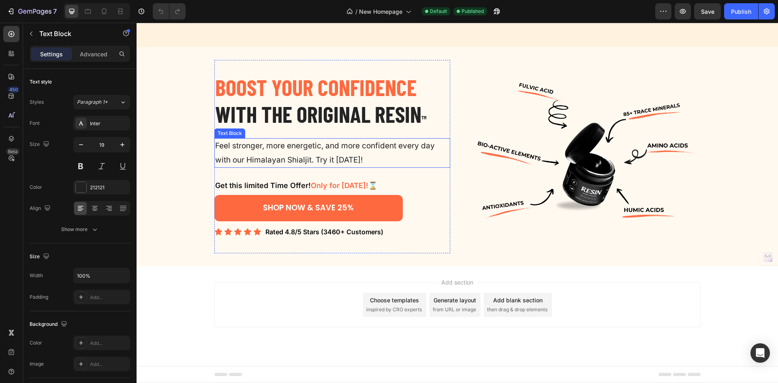
click at [307, 161] on p "Feel stronger, more energetic, and more confident every day with our Himalayan …" at bounding box center [325, 153] width 221 height 28
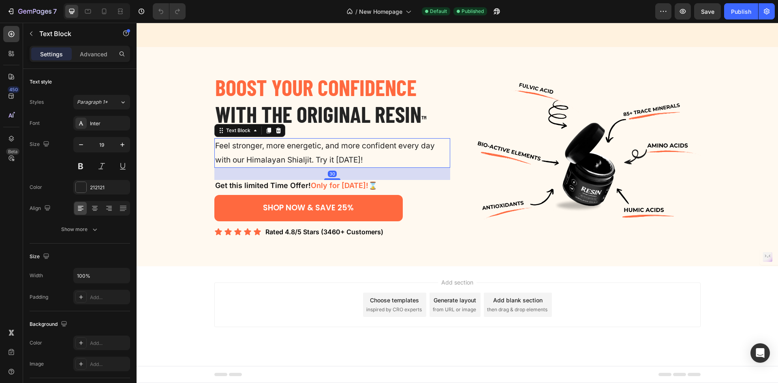
click at [297, 161] on p "Feel stronger, more energetic, and more confident every day with our Himalayan …" at bounding box center [325, 153] width 221 height 28
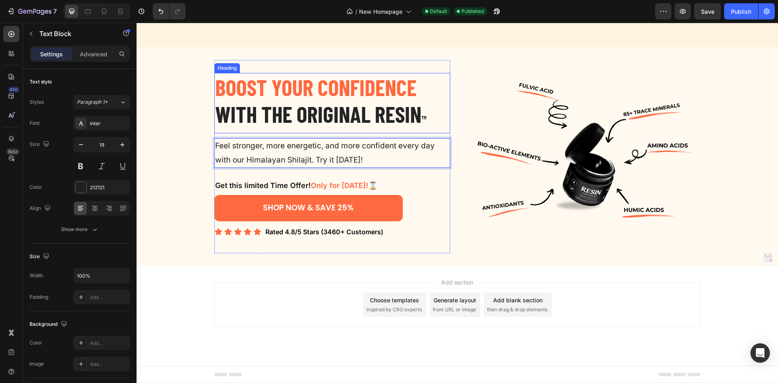
click at [428, 110] on h2 "boost your confidence with the original resin ™" at bounding box center [332, 103] width 236 height 60
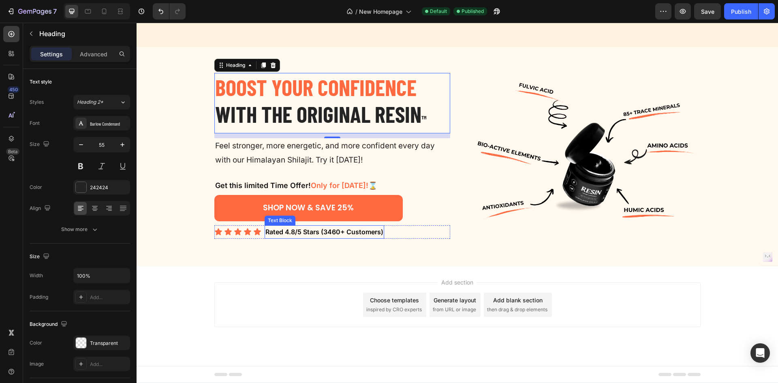
click at [343, 233] on p "Rated 4.8/5 Stars (3460+ Customers)" at bounding box center [324, 232] width 118 height 12
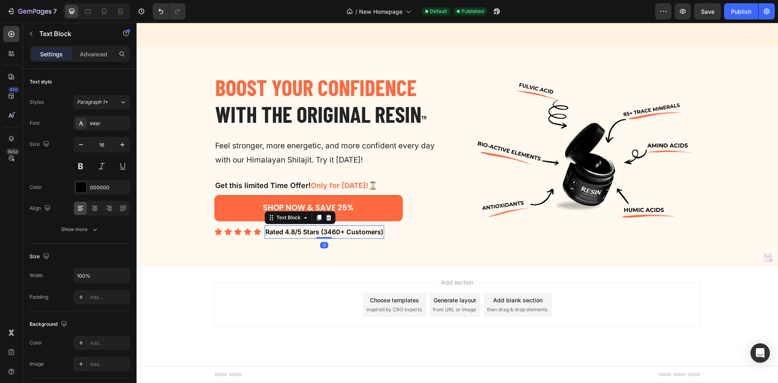
click at [343, 233] on p "Rated 4.8/5 Stars (3460+ Customers)" at bounding box center [324, 232] width 118 height 12
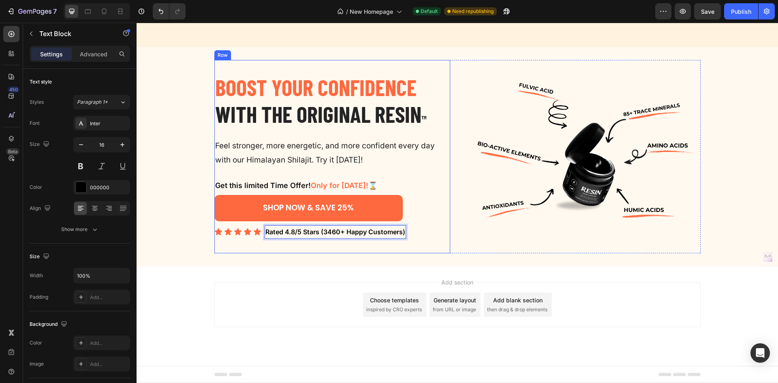
click at [425, 221] on div "SHOP NOW & SAVE 25% Button" at bounding box center [332, 210] width 236 height 30
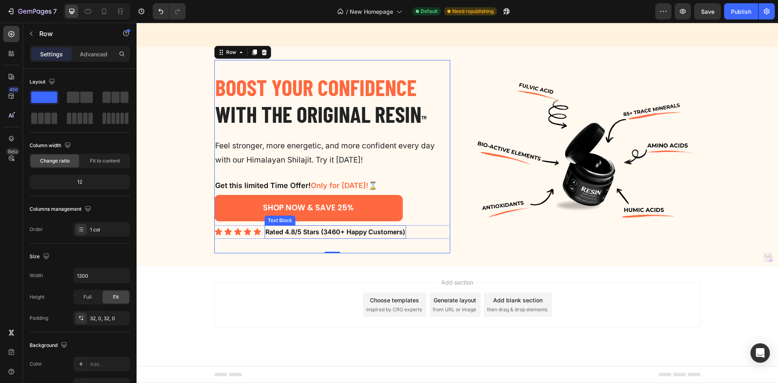
click at [318, 235] on p "Rated 4.8/5 Stars (3460+ Happy Customers)" at bounding box center [335, 232] width 140 height 12
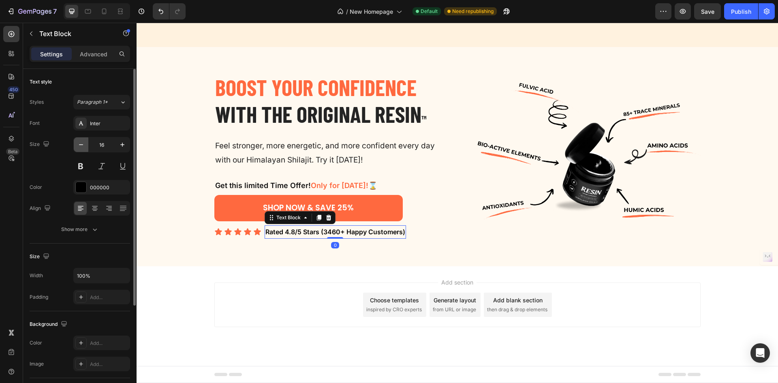
click at [86, 142] on button "button" at bounding box center [81, 144] width 15 height 15
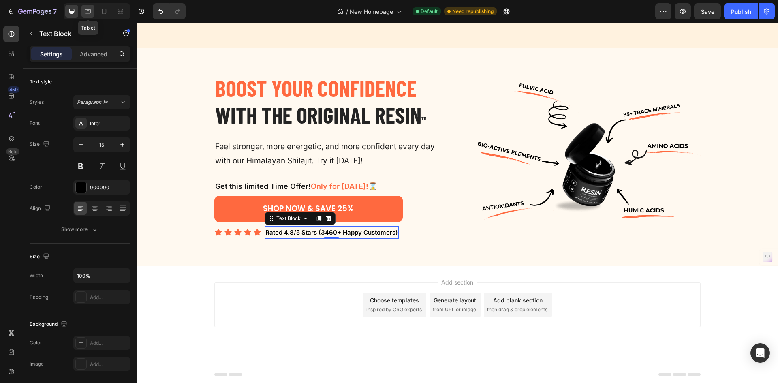
click at [87, 12] on icon at bounding box center [88, 11] width 8 height 8
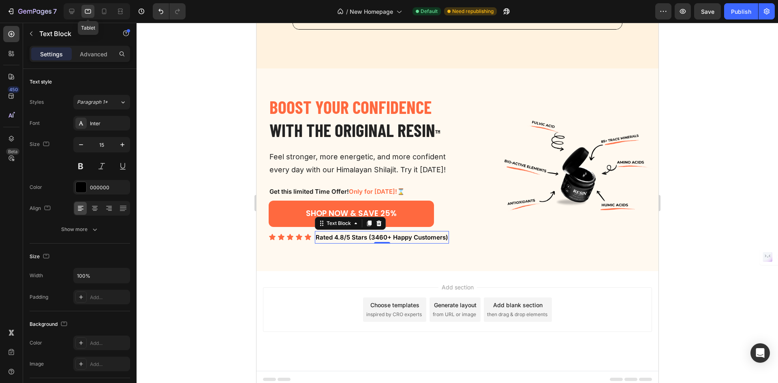
scroll to position [1820, 0]
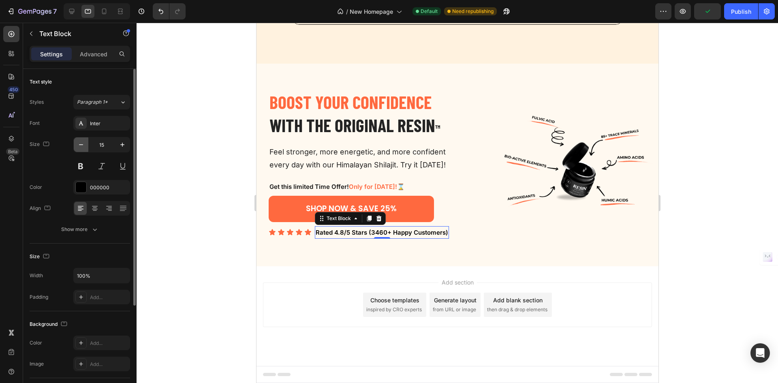
click at [78, 144] on icon "button" at bounding box center [81, 145] width 8 height 8
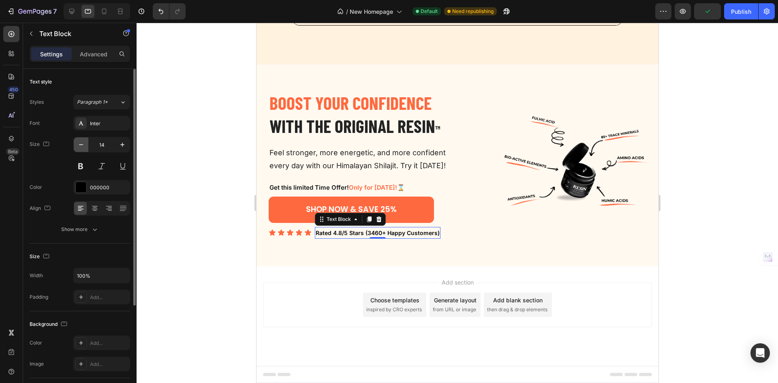
click at [78, 144] on icon "button" at bounding box center [81, 145] width 8 height 8
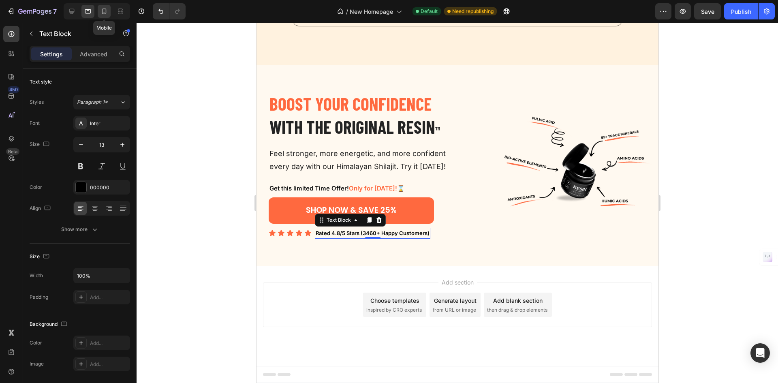
click at [110, 10] on div at bounding box center [104, 11] width 13 height 13
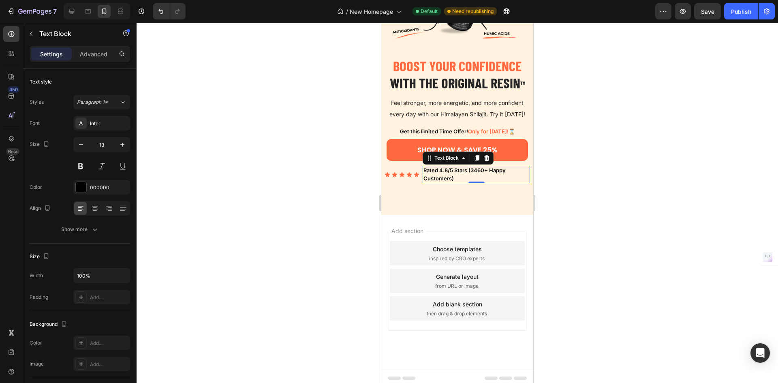
scroll to position [1805, 0]
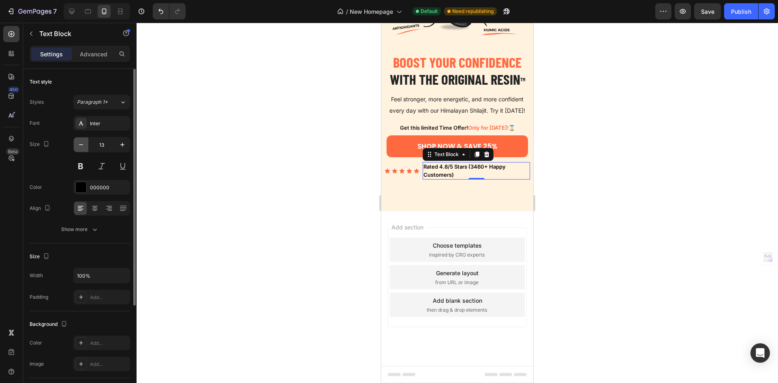
click at [85, 145] on button "button" at bounding box center [81, 144] width 15 height 15
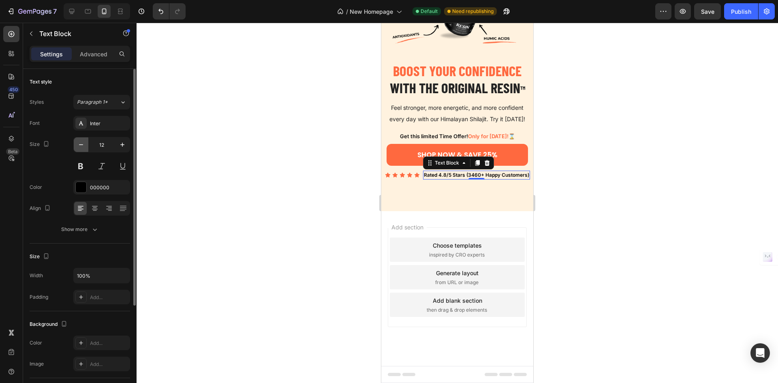
click at [85, 145] on button "button" at bounding box center [81, 144] width 15 height 15
type input "11"
click at [472, 188] on div "0" at bounding box center [476, 186] width 8 height 6
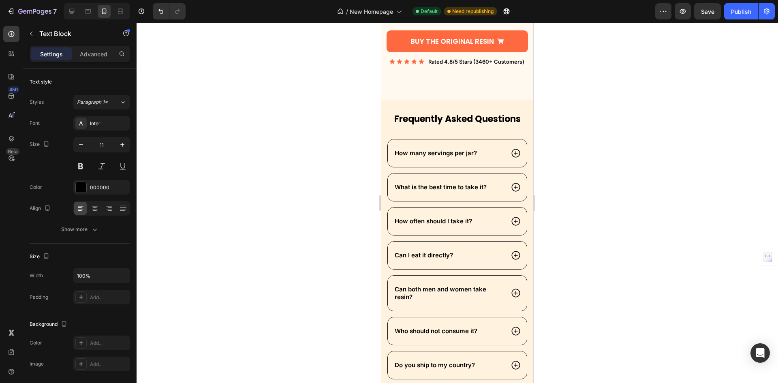
scroll to position [986, 0]
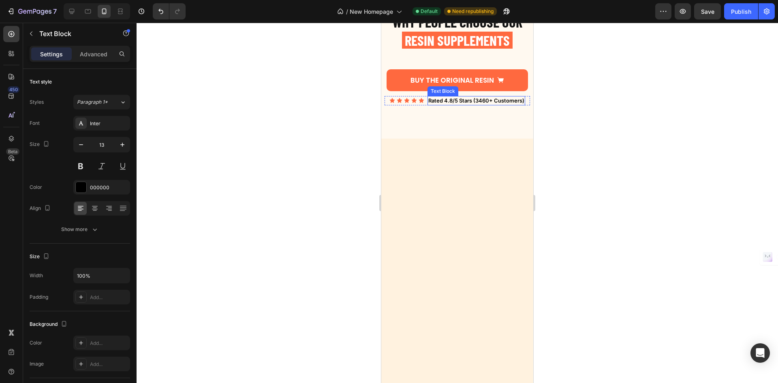
click at [491, 355] on p "Rated 4.8/5 Stars (3460+ Customers)" at bounding box center [476, 359] width 96 height 8
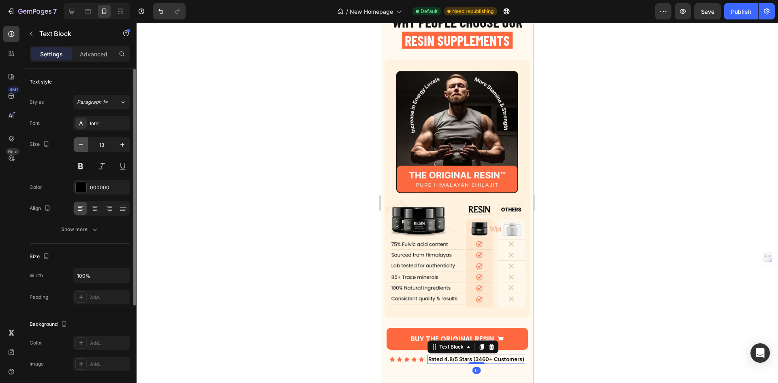
click at [85, 149] on button "button" at bounding box center [81, 144] width 15 height 15
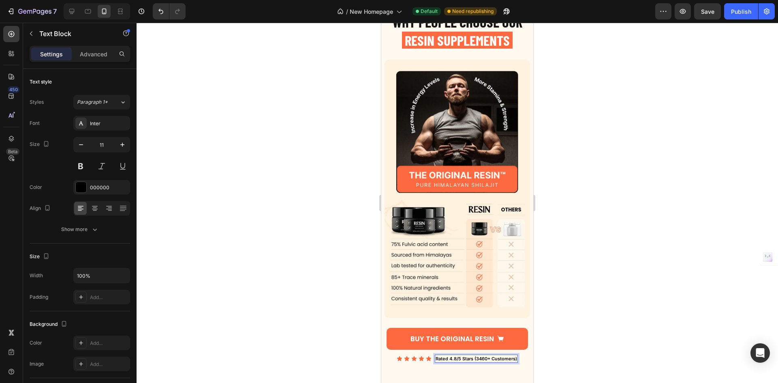
click at [489, 355] on p "Rated 4.8/5 Stars (3460+ Customers)" at bounding box center [476, 358] width 81 height 7
click at [75, 18] on div at bounding box center [97, 11] width 66 height 16
click at [73, 14] on icon at bounding box center [71, 11] width 5 height 5
type input "15"
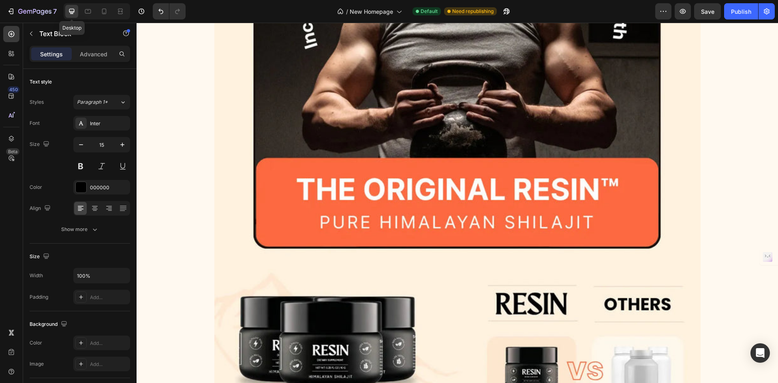
scroll to position [1339, 0]
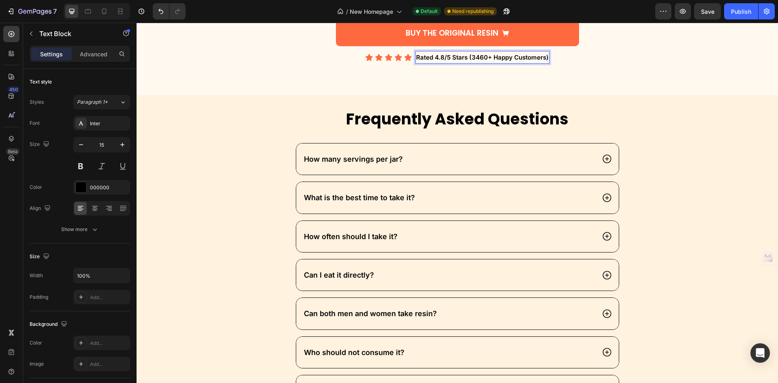
click at [510, 57] on p "Rated 4.8/5 Stars (3460+ Happy Customers)" at bounding box center [482, 57] width 132 height 11
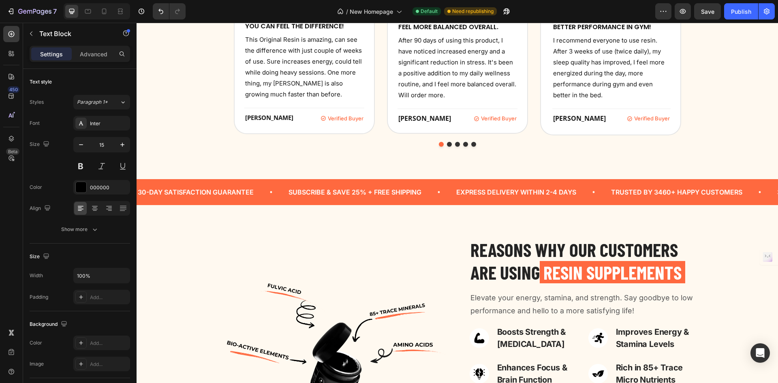
scroll to position [731, 0]
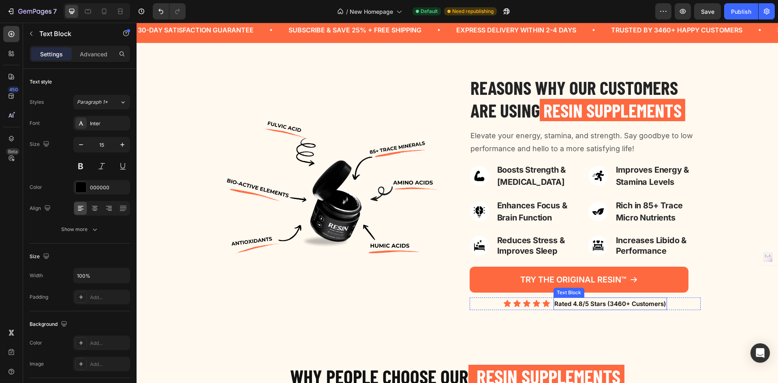
click at [626, 301] on p "Rated 4.8/5 Stars (3460+ Customers)" at bounding box center [610, 303] width 112 height 11
click at [628, 304] on p "Rated 4.8/5 Stars (3460+ Customers)" at bounding box center [610, 303] width 112 height 11
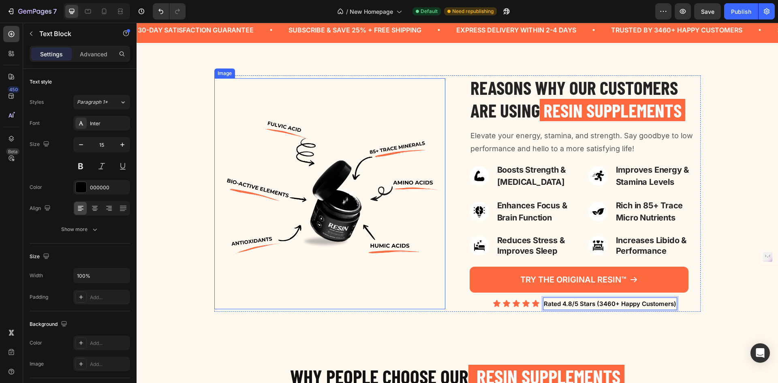
click at [272, 183] on img at bounding box center [329, 193] width 231 height 231
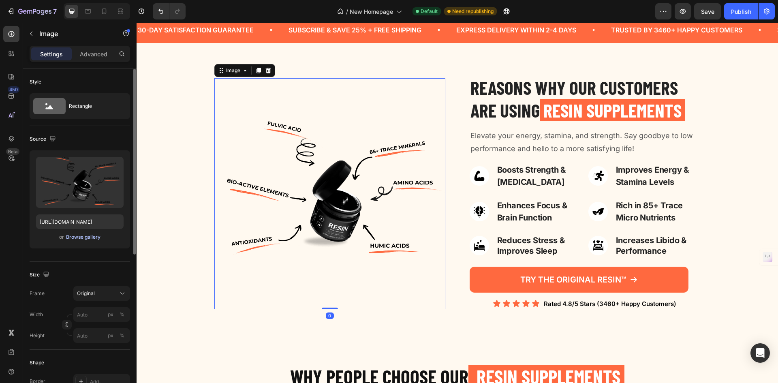
click at [92, 237] on div "Browse gallery" at bounding box center [83, 236] width 34 height 7
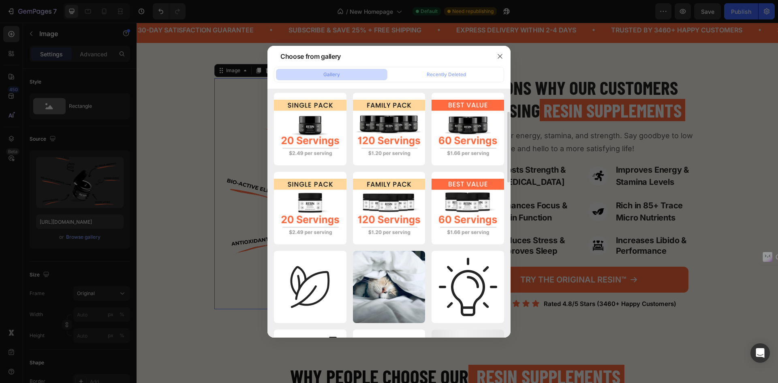
scroll to position [0, 0]
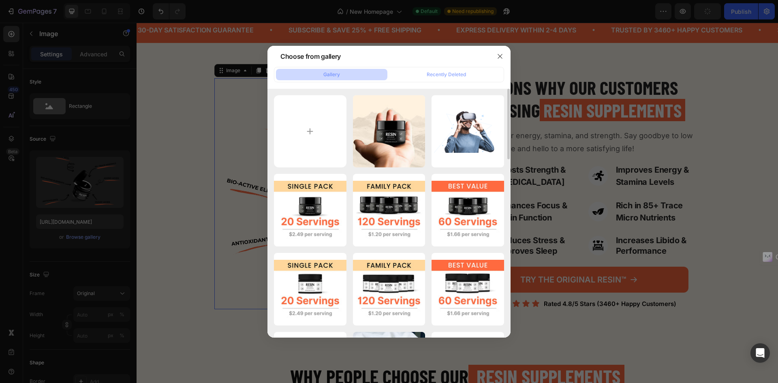
click at [750, 73] on div at bounding box center [389, 191] width 778 height 383
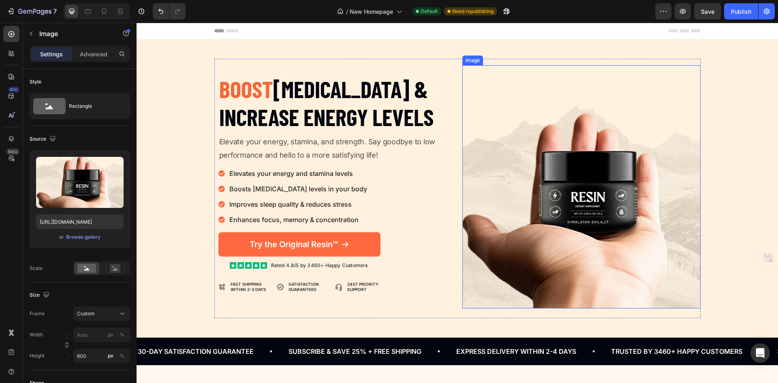
click at [487, 130] on img at bounding box center [581, 186] width 238 height 243
click at [106, 18] on div at bounding box center [97, 11] width 66 height 16
click at [104, 10] on icon at bounding box center [104, 11] width 8 height 8
type input "https://cdn.shopify.com/s/files/1/0755/8846/8960/files/Resign_Img_111.png?v=174…"
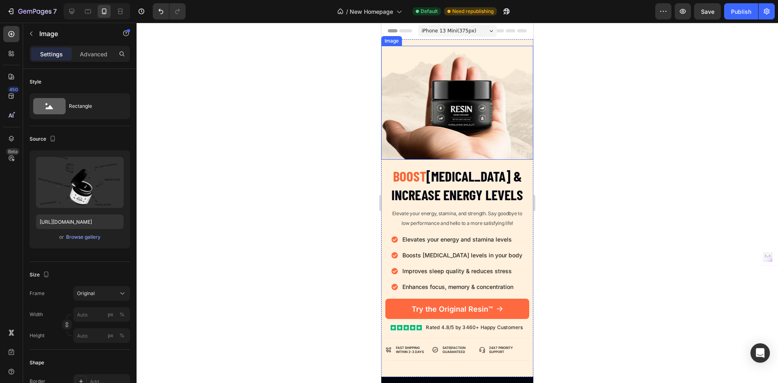
click at [456, 145] on img at bounding box center [457, 103] width 152 height 114
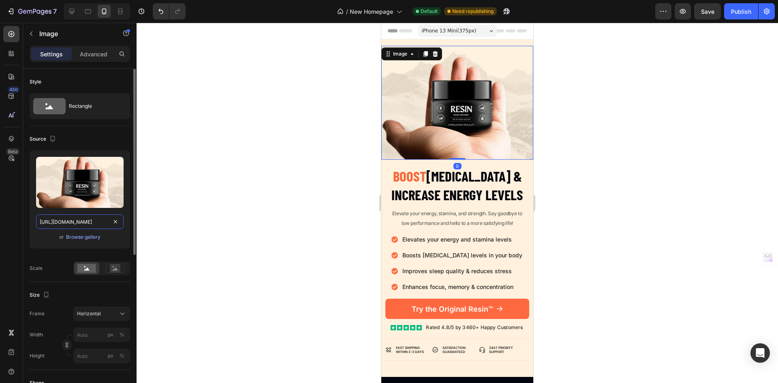
click at [75, 226] on input "https://cdn.shopify.com/s/files/1/0755/8846/8960/files/gempages_566874438180537…" at bounding box center [80, 221] width 88 height 15
paste input "RESIN_3_Months_Bundle_Img1.png?v=1754333955"
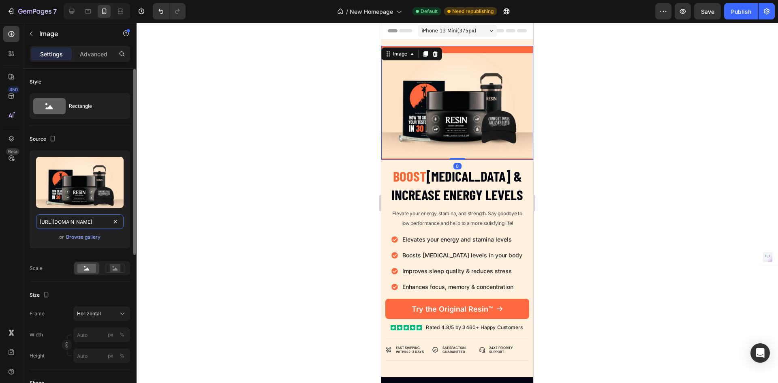
scroll to position [0, 177]
type input "https://cdn.shopify.com/s/files/1/0755/8846/8960/files/RESIN_3_Months_Bundle_Im…"
click at [111, 310] on div "Horizontal" at bounding box center [97, 313] width 40 height 7
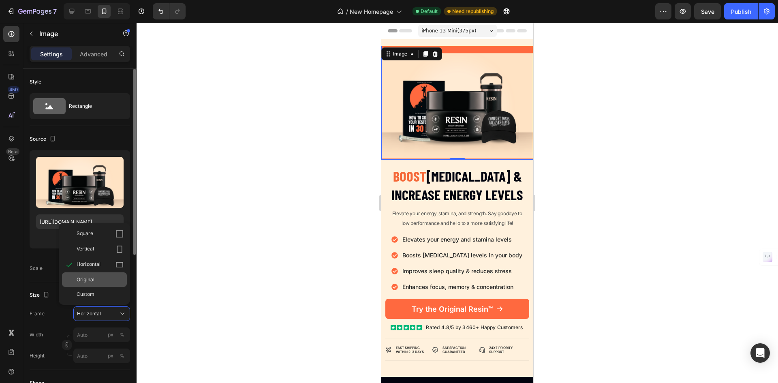
click at [90, 284] on div "Original" at bounding box center [94, 279] width 65 height 15
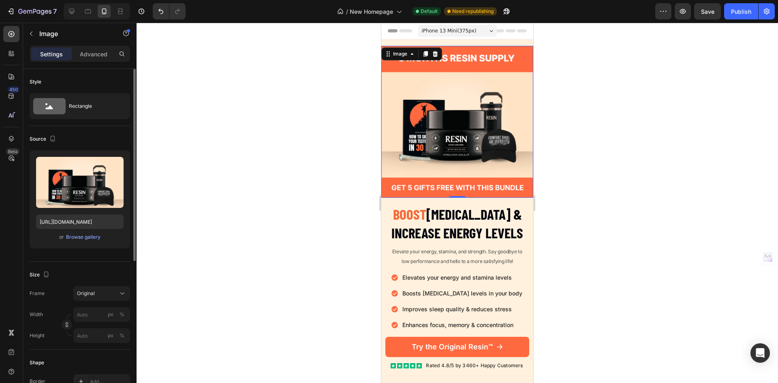
click at [481, 158] on img at bounding box center [457, 122] width 152 height 152
click at [592, 50] on div at bounding box center [457, 203] width 641 height 360
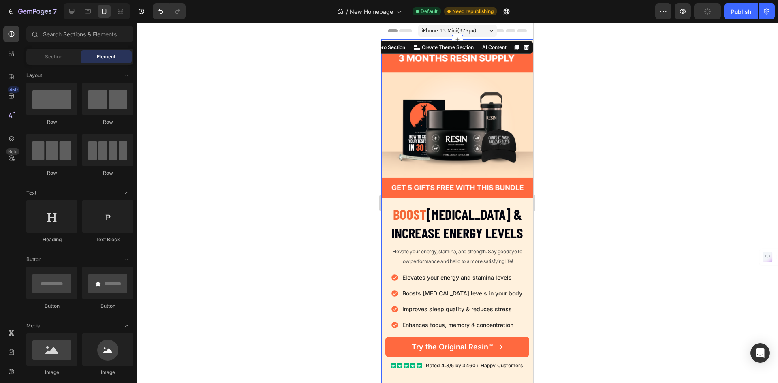
click at [466, 44] on div "Image Boost Testosterone & Increase Energy Levels Heading Elevate your energy, …" at bounding box center [457, 227] width 152 height 376
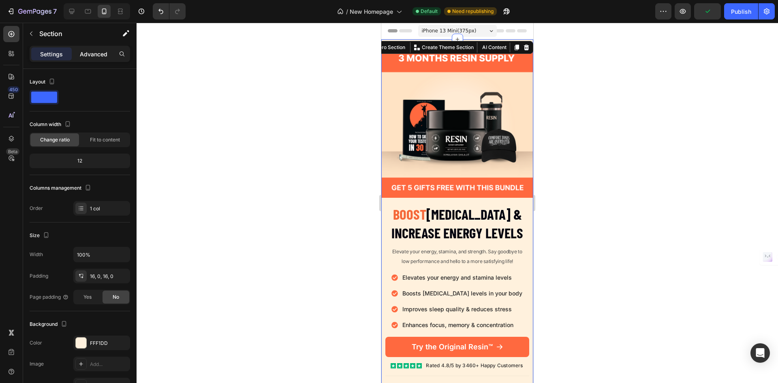
click at [93, 50] on p "Advanced" at bounding box center [94, 54] width 28 height 9
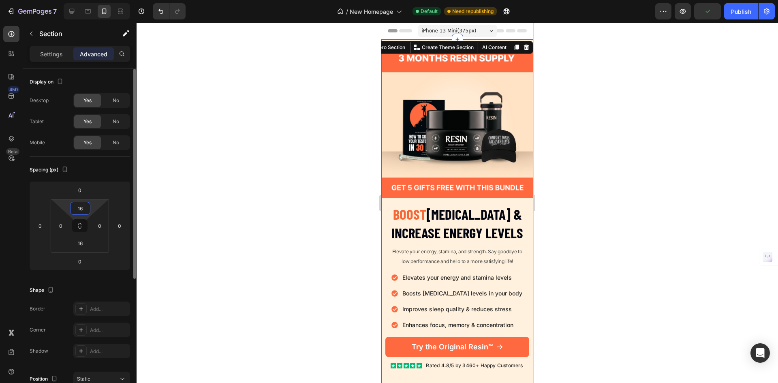
click at [79, 209] on input "16" at bounding box center [80, 208] width 16 height 12
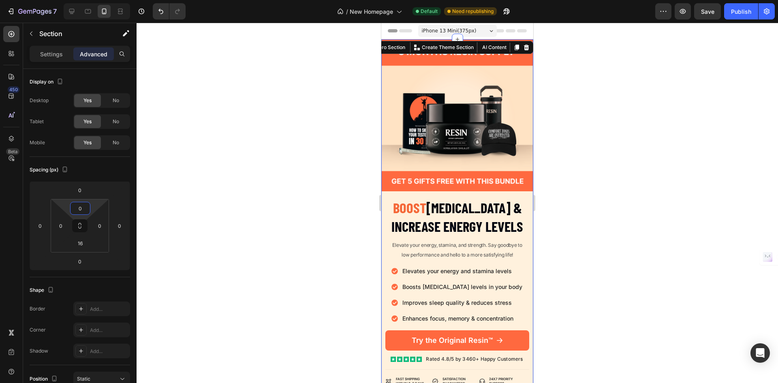
type input "0"
click at [579, 127] on div at bounding box center [457, 203] width 641 height 360
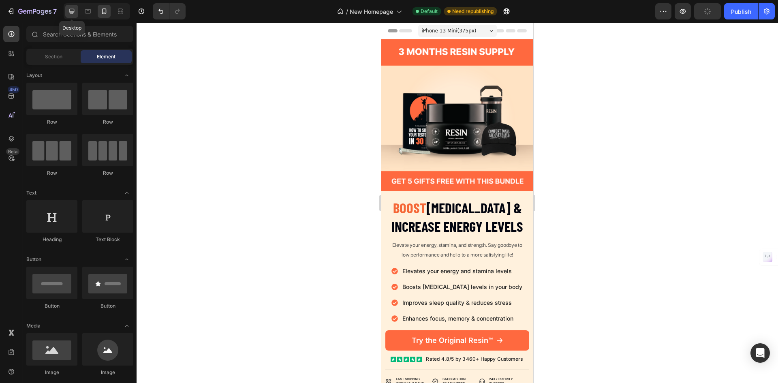
click at [75, 15] on icon at bounding box center [72, 11] width 8 height 8
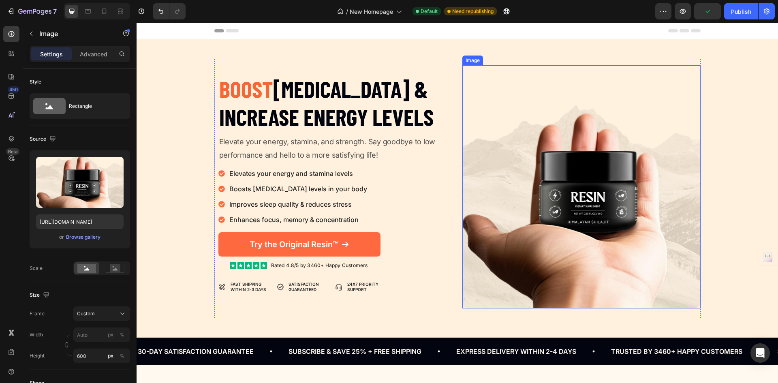
click at [535, 122] on img at bounding box center [581, 186] width 238 height 243
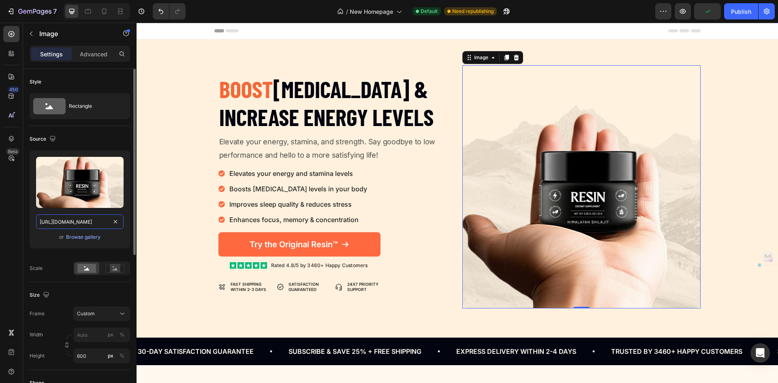
click at [80, 222] on input "https://cdn.shopify.com/s/files/1/0755/8846/8960/files/gempages_566874438180537…" at bounding box center [80, 221] width 88 height 15
paste input "RESIN_3_Months_Bundle_Img1.png?v=1754333955"
type input "https://cdn.shopify.com/s/files/1/0755/8846/8960/files/RESIN_3_Months_Bundle_Im…"
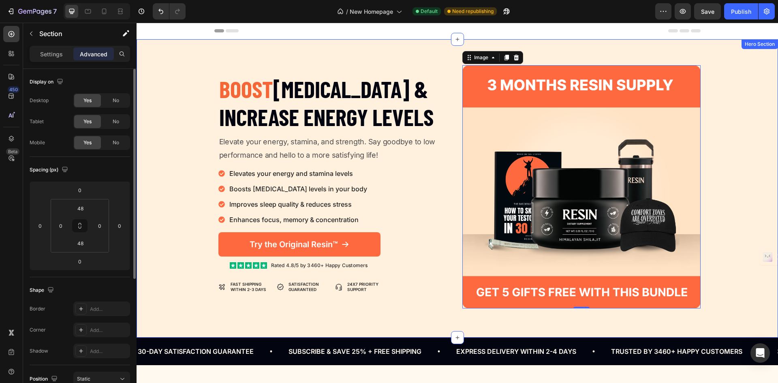
click at [723, 130] on div "Image Boost Testosterone & Increase Energy Levels Heading Elevate your energy, …" at bounding box center [457, 188] width 641 height 259
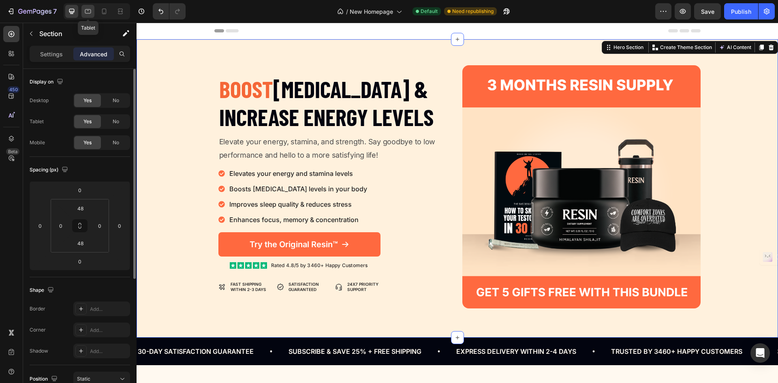
click at [89, 12] on icon at bounding box center [88, 11] width 8 height 8
type input "80"
type input "16"
type input "80"
type input "16"
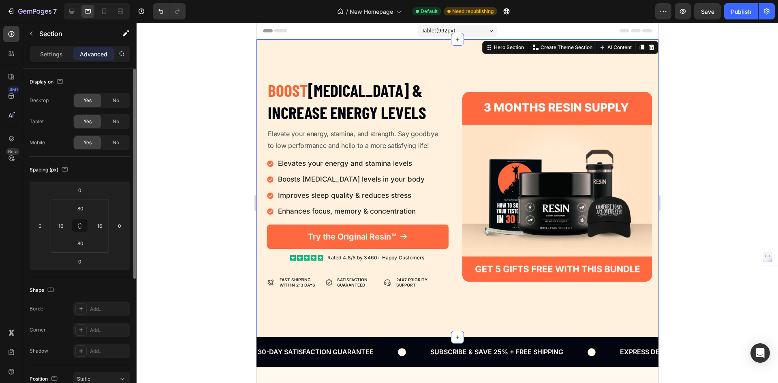
click at [64, 15] on div at bounding box center [97, 11] width 66 height 16
click at [67, 14] on div at bounding box center [71, 11] width 13 height 13
type input "48"
type input "0"
type input "48"
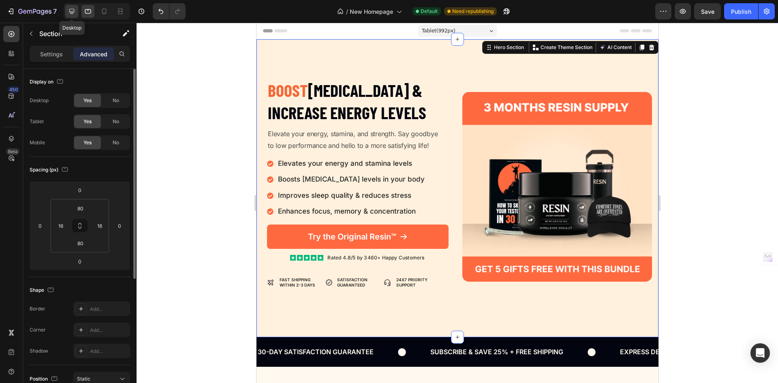
type input "0"
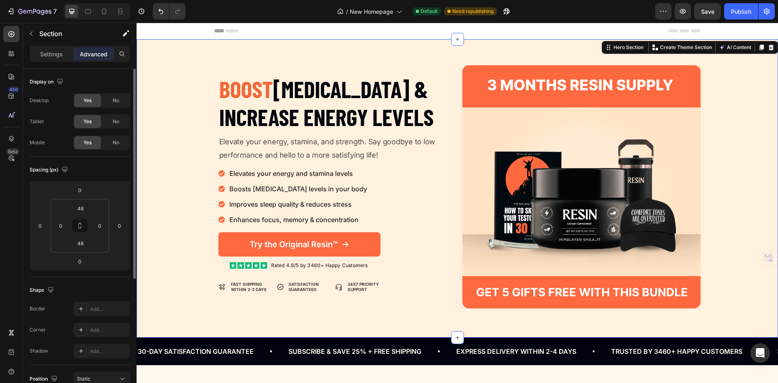
click at [112, 11] on div at bounding box center [97, 11] width 66 height 16
click at [106, 13] on icon at bounding box center [104, 12] width 4 height 6
type input "0"
type input "16"
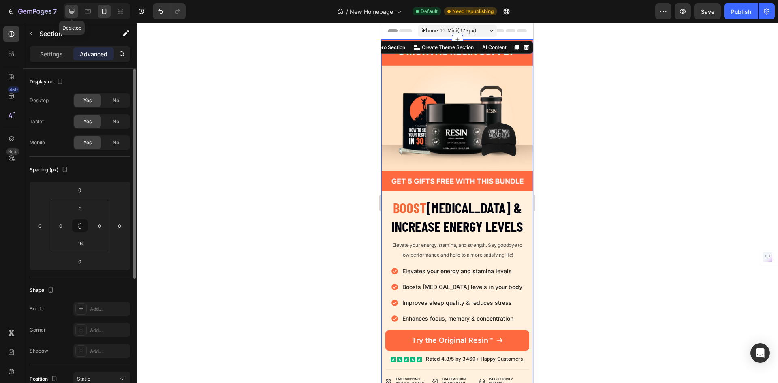
click at [71, 15] on icon at bounding box center [72, 11] width 8 height 8
type input "48"
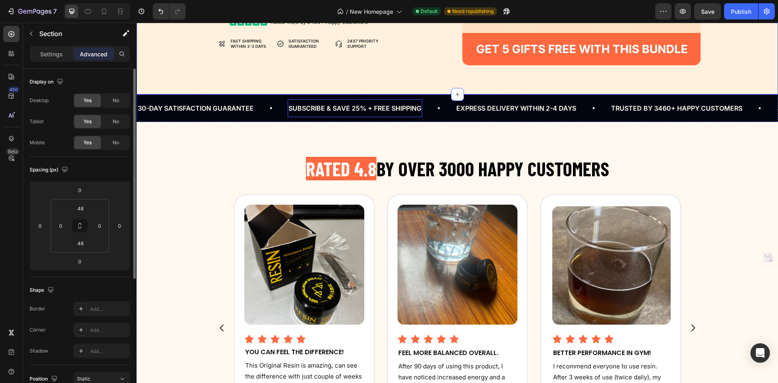
scroll to position [162, 0]
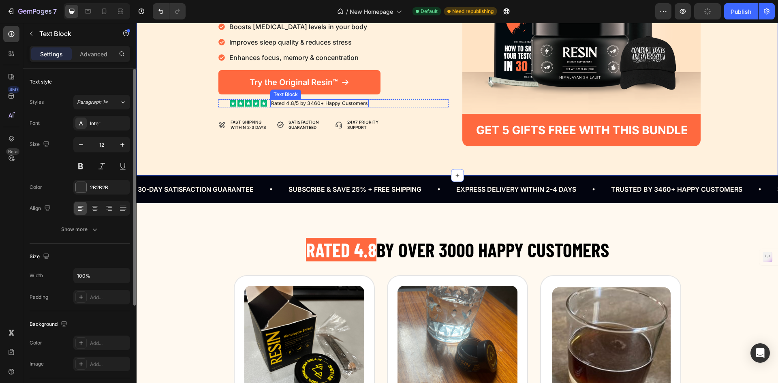
click at [323, 102] on p "Rated 4.8/5 by 3460+ Happy Customers" at bounding box center [319, 103] width 97 height 6
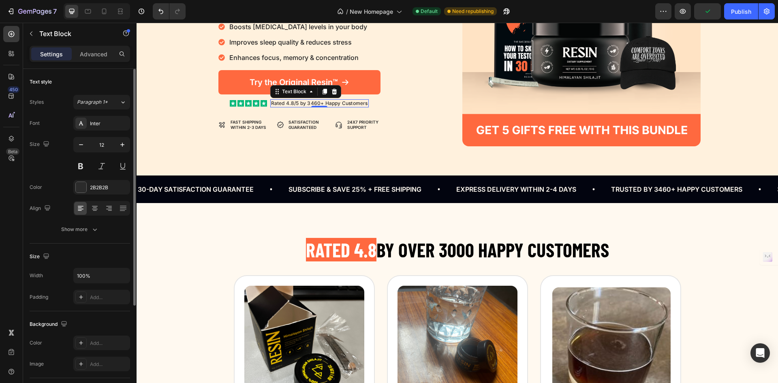
click at [295, 102] on p "Rated 4.8/5 by 3460+ Happy Customers" at bounding box center [319, 103] width 97 height 6
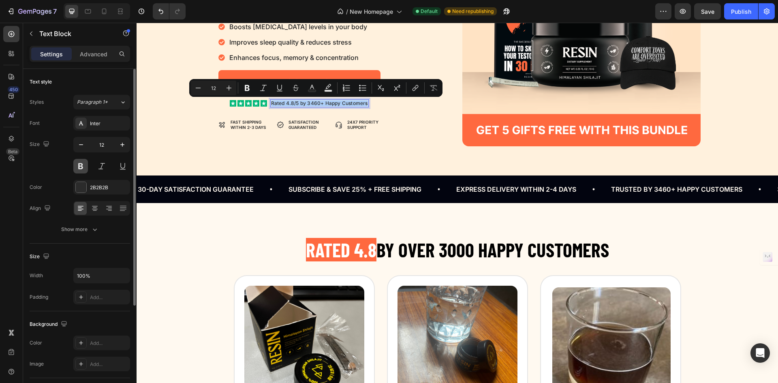
click at [79, 162] on button at bounding box center [80, 166] width 15 height 15
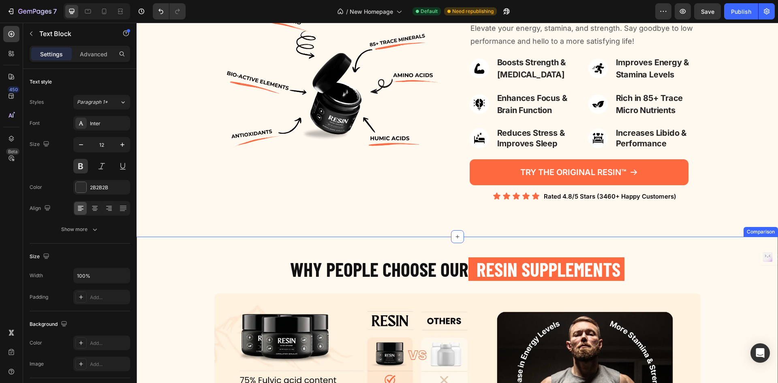
scroll to position [851, 0]
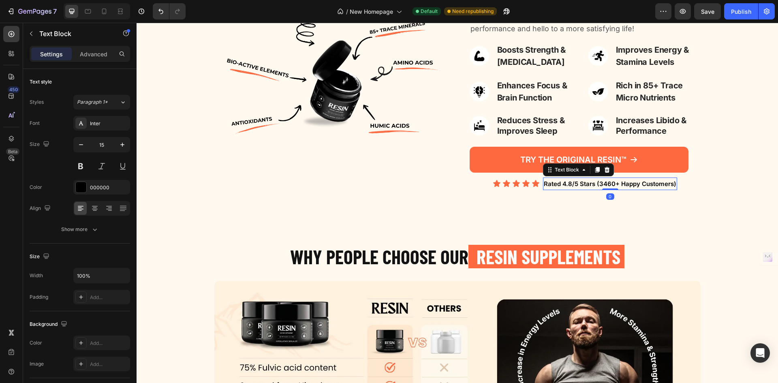
click at [595, 183] on p "Rated 4.8/5 Stars (3460+ Happy Customers)" at bounding box center [610, 183] width 132 height 11
click at [596, 183] on p "Rated 4.8/5 Stars (3460+ Happy Customers)" at bounding box center [610, 183] width 132 height 11
click at [666, 185] on p "Rated 4.8/5 by 3460+ Happy Customers)" at bounding box center [610, 183] width 122 height 11
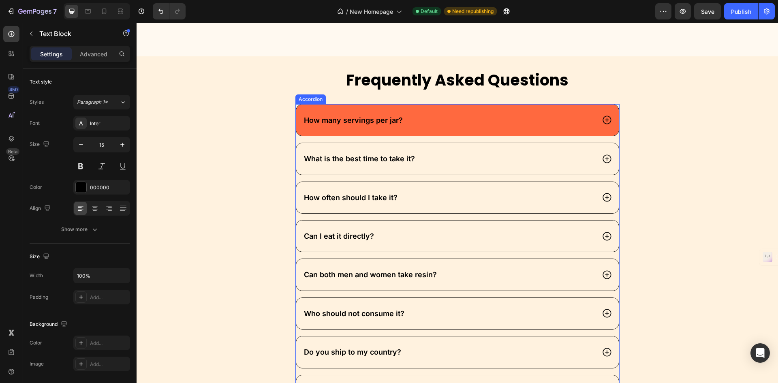
scroll to position [1215, 0]
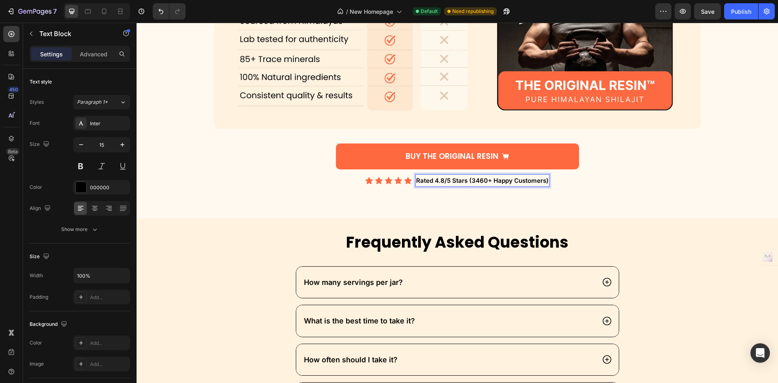
click at [468, 180] on p "Rated 4.8/5 Stars (3460+ Happy Customers)" at bounding box center [482, 180] width 132 height 11
click at [547, 180] on p "Rated 4.8/5 Stars by 3460+ Happy Customers)" at bounding box center [482, 180] width 139 height 11
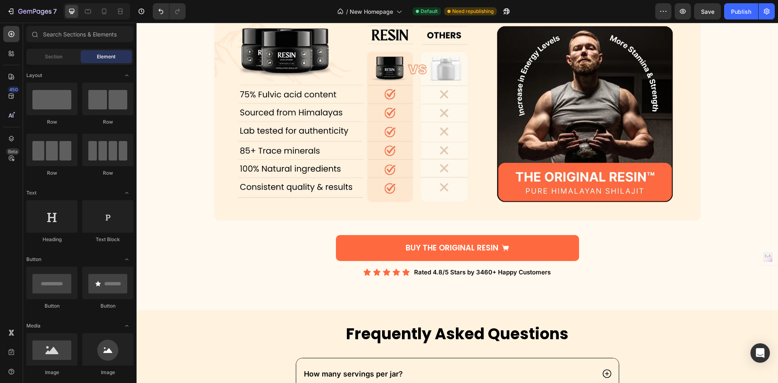
scroll to position [1127, 0]
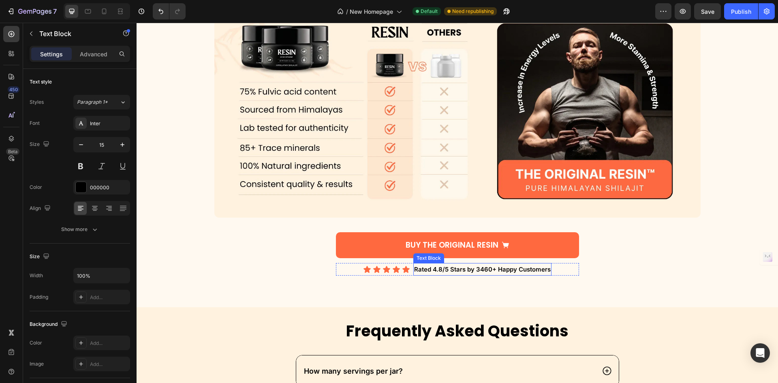
click at [453, 270] on p "Rated 4.8/5 Stars by 3460+ Happy Customers" at bounding box center [482, 269] width 137 height 11
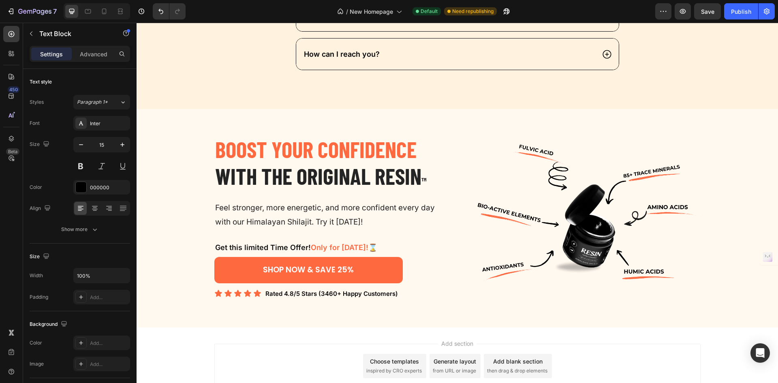
scroll to position [1814, 0]
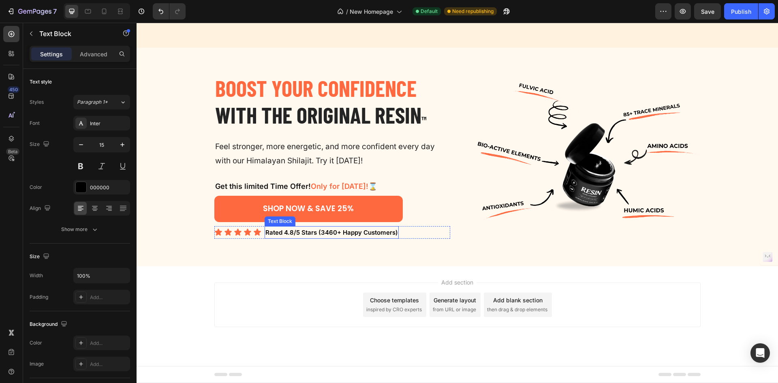
click at [318, 232] on p "Rated 4.8/5 Stars (3460+ Happy Customers)" at bounding box center [331, 232] width 132 height 11
click at [317, 232] on p "Rated 4.8/5 Stars (3460+ Happy Customers)" at bounding box center [331, 232] width 132 height 11
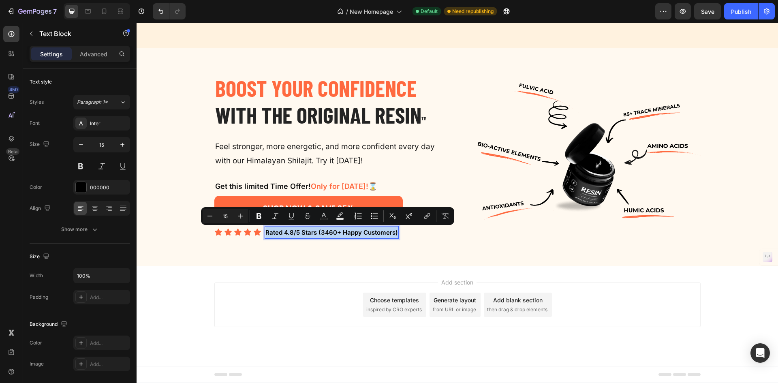
click at [317, 232] on p "Rated 4.8/5 Stars (3460+ Happy Customers)" at bounding box center [331, 232] width 132 height 11
click at [316, 232] on p "Rated 4.8/5 Stars (3460+ Happy Customers)" at bounding box center [331, 232] width 132 height 11
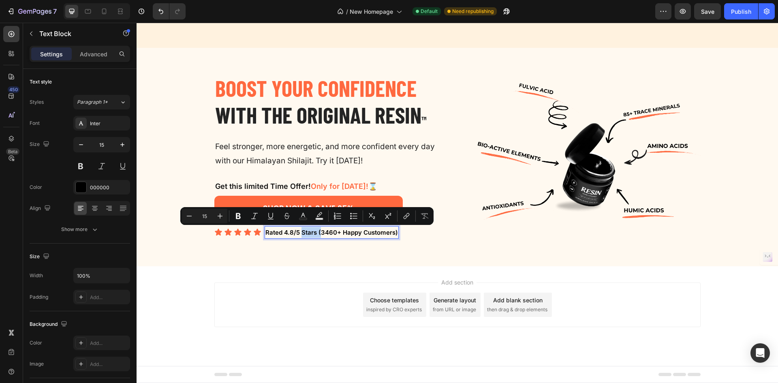
drag, startPoint x: 299, startPoint y: 233, endPoint x: 318, endPoint y: 233, distance: 19.0
click at [318, 233] on p "Rated 4.8/5 Stars (3460+ Happy Customers)" at bounding box center [331, 232] width 132 height 11
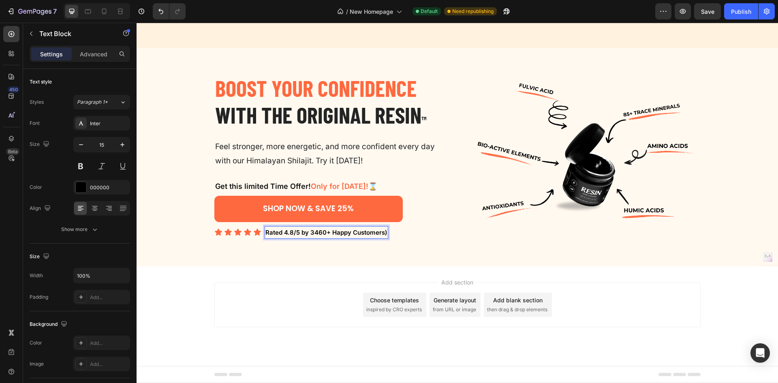
click at [383, 233] on div "Rated 4.8/5 by 3460+ Happy Customers)" at bounding box center [327, 232] width 124 height 13
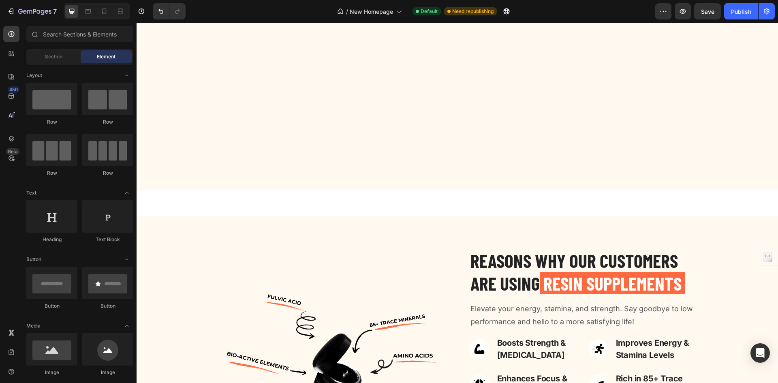
scroll to position [752, 0]
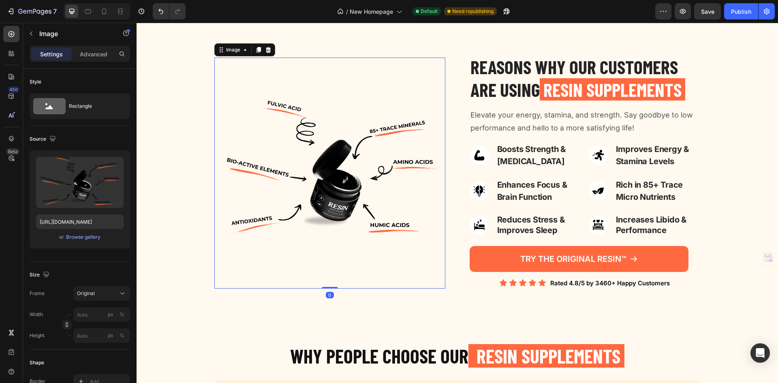
click at [301, 174] on img at bounding box center [329, 173] width 231 height 231
click at [80, 222] on input "https://cdn.shopify.com/s/files/1/0755/8846/8960/files/Resin_Product_Redesign_I…" at bounding box center [80, 221] width 88 height 15
paste input "9_c8a877de-c999-4e95-ab1a-af0436366037.webp?v=1754306649"
type input "https://cdn.shopify.com/s/files/1/0755/8846/8960/files/9_c8a877de-c999-4e95-ab1…"
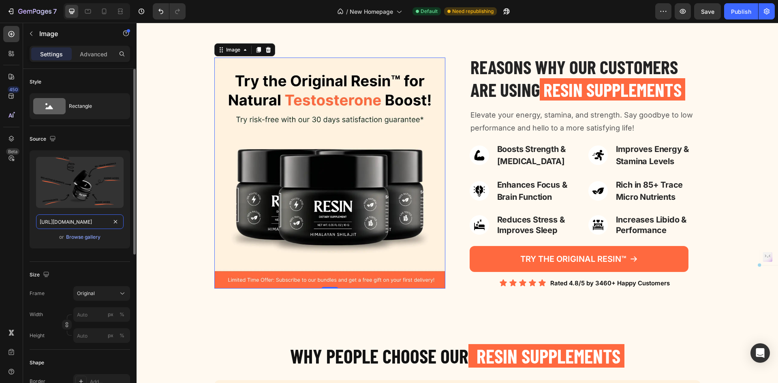
scroll to position [0, 216]
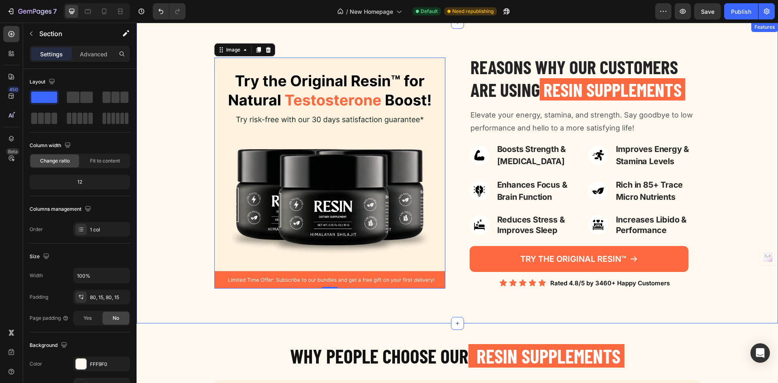
click at [189, 108] on div "Reasons Why Our Customers are Using Resin Supplements Heading Elevate your ener…" at bounding box center [457, 173] width 629 height 236
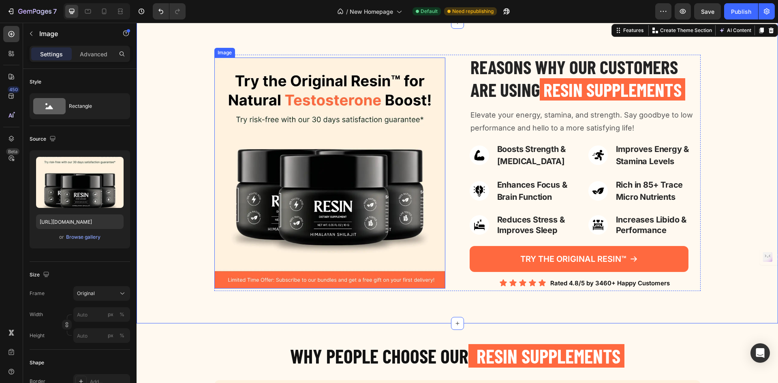
click at [312, 118] on img at bounding box center [329, 173] width 231 height 231
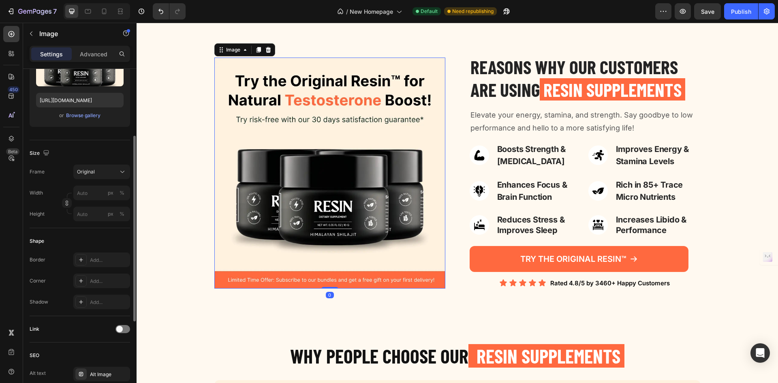
scroll to position [162, 0]
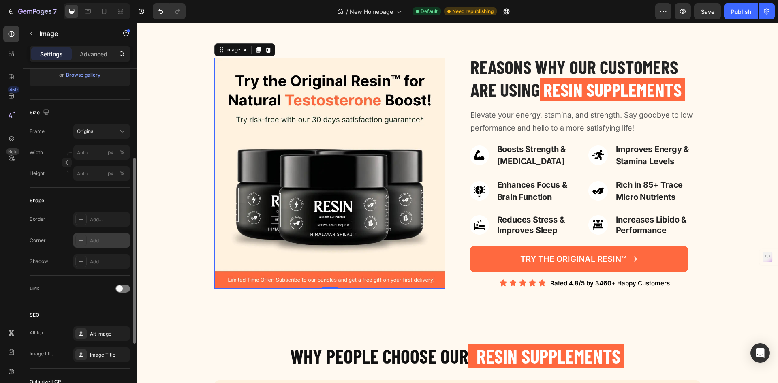
click at [102, 242] on div "Add..." at bounding box center [109, 240] width 38 height 7
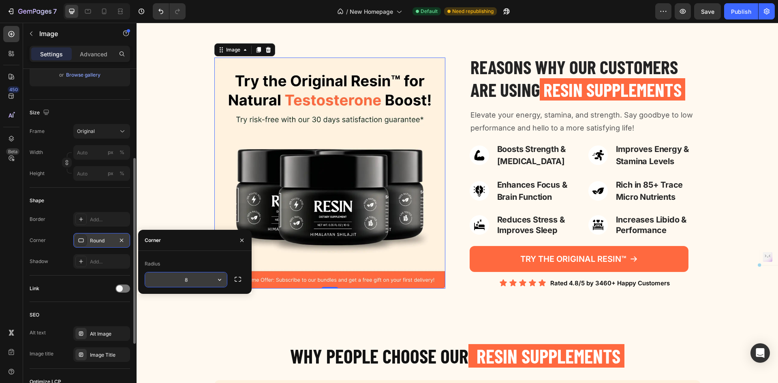
click at [221, 280] on icon "button" at bounding box center [220, 280] width 8 height 8
click at [181, 277] on input "8" at bounding box center [186, 279] width 82 height 15
click at [189, 277] on input "8" at bounding box center [186, 279] width 82 height 15
type input "16"
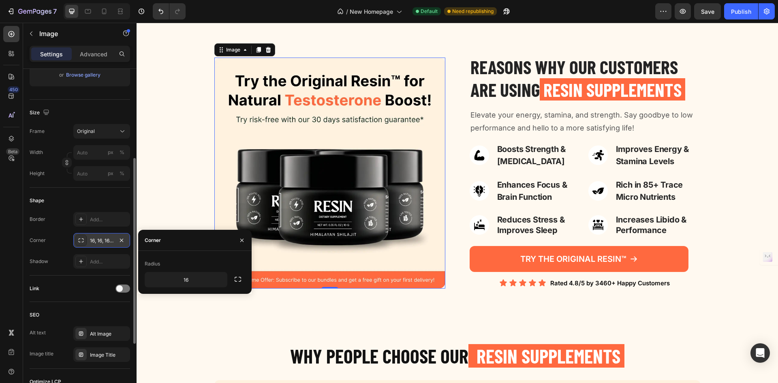
click at [57, 271] on div "Shape Border Add... Corner 16, 16, 16, 16 Shadow Add..." at bounding box center [80, 232] width 100 height 88
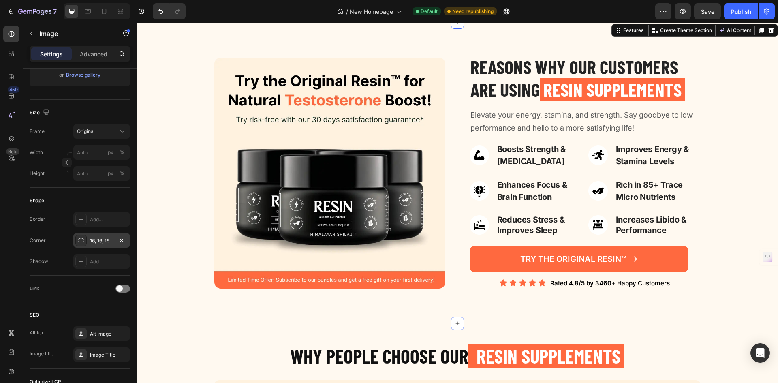
click at [287, 44] on div "Reasons Why Our Customers are Using Resin Supplements Heading Elevate your ener…" at bounding box center [457, 172] width 641 height 301
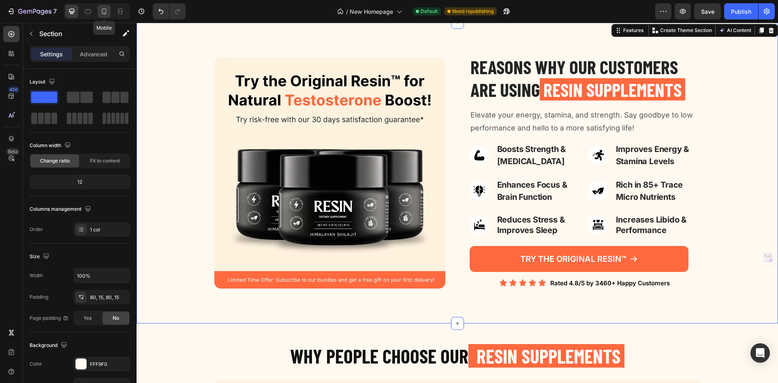
click at [102, 13] on icon at bounding box center [104, 11] width 8 height 8
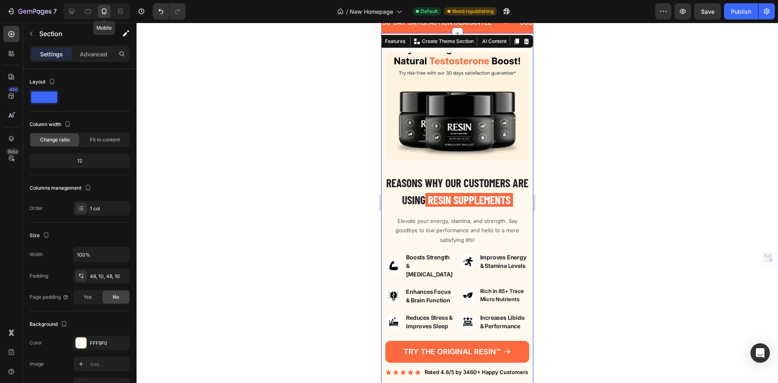
scroll to position [643, 0]
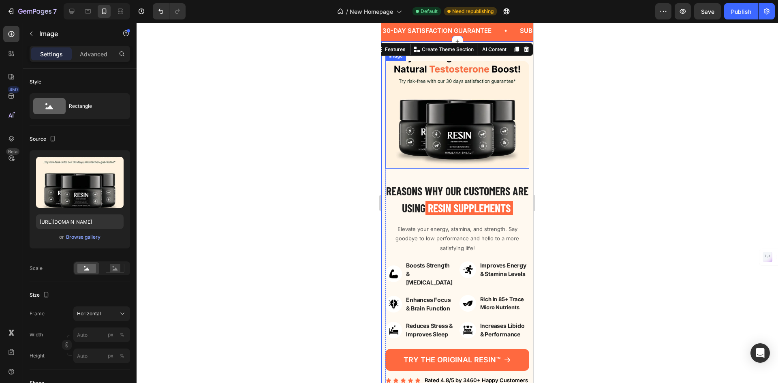
click at [468, 127] on img at bounding box center [457, 115] width 144 height 108
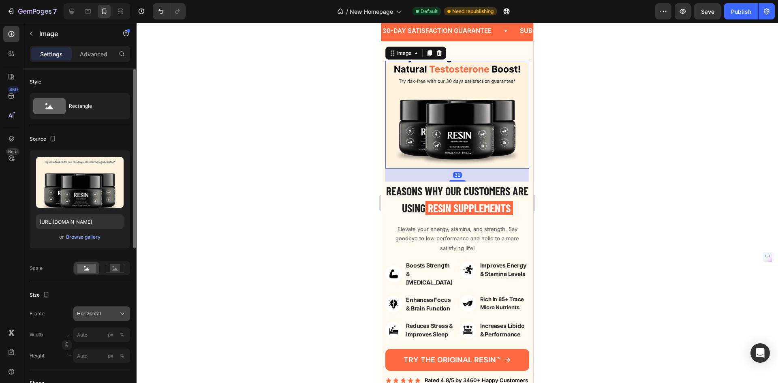
click at [110, 312] on div "Horizontal" at bounding box center [97, 313] width 40 height 7
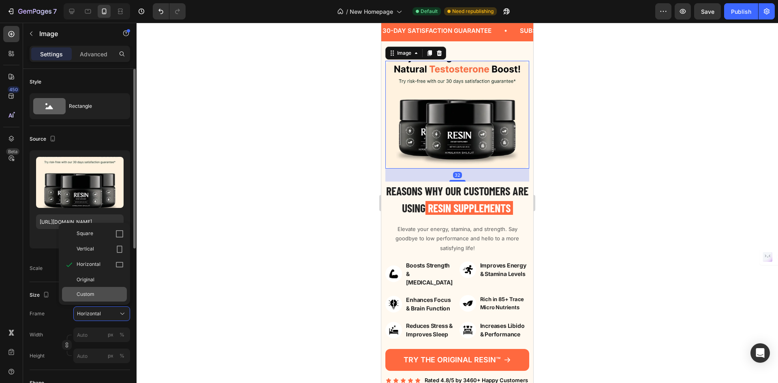
click at [91, 294] on span "Custom" at bounding box center [86, 294] width 18 height 7
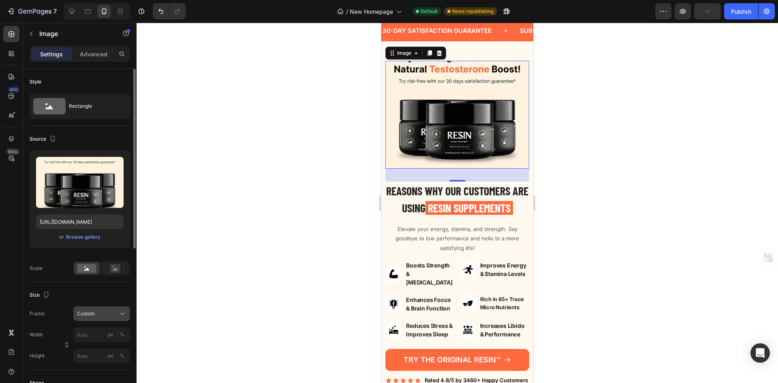
click at [107, 310] on div "Custom" at bounding box center [101, 314] width 49 height 8
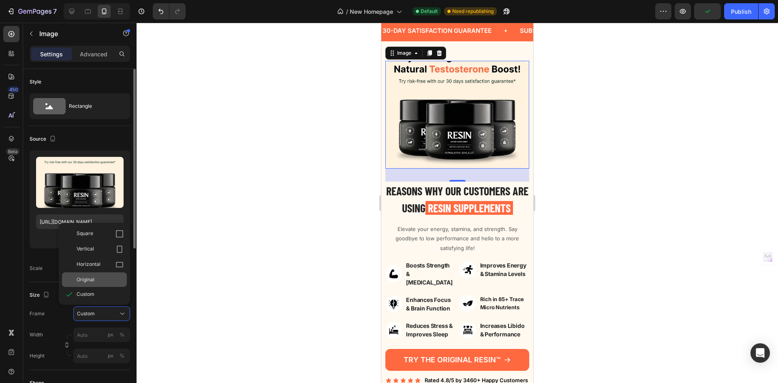
click at [94, 283] on span "Original" at bounding box center [86, 279] width 18 height 7
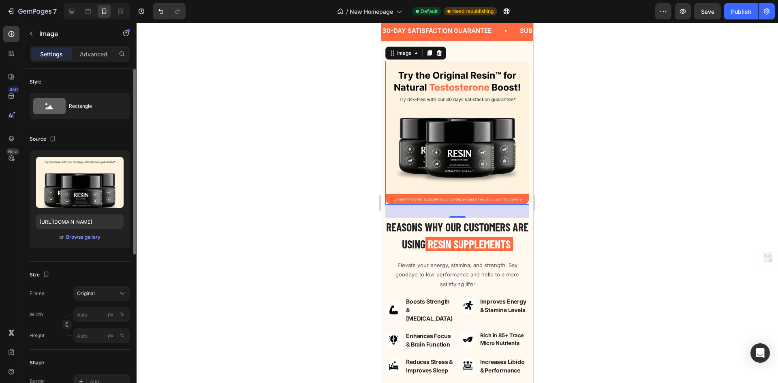
click at [571, 95] on div at bounding box center [457, 203] width 641 height 360
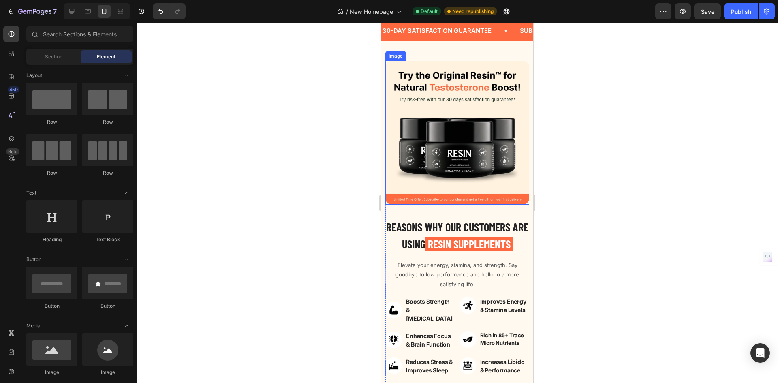
click at [448, 123] on img at bounding box center [457, 133] width 144 height 144
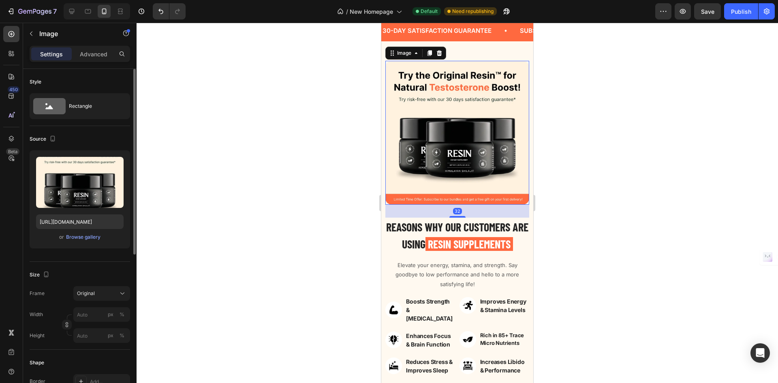
scroll to position [162, 0]
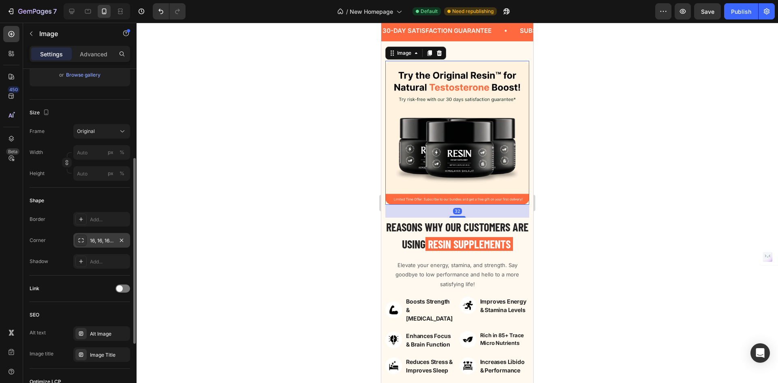
click at [99, 244] on div "16, 16, 16, 16" at bounding box center [101, 240] width 57 height 15
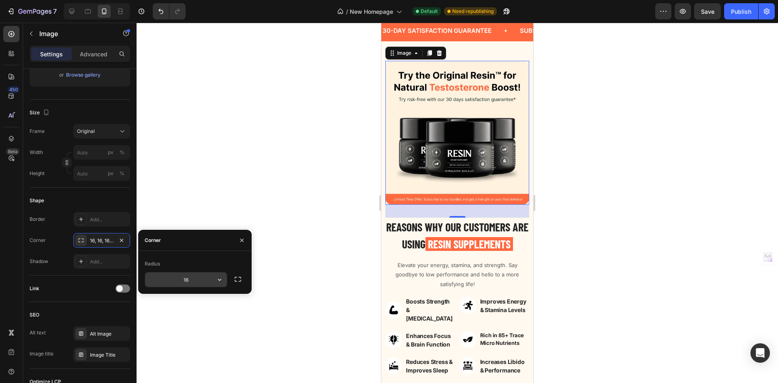
click at [190, 282] on input "16" at bounding box center [186, 279] width 82 height 15
click at [187, 282] on input "12" at bounding box center [186, 279] width 82 height 15
type input "10"
click at [79, 279] on div "Link" at bounding box center [80, 289] width 100 height 26
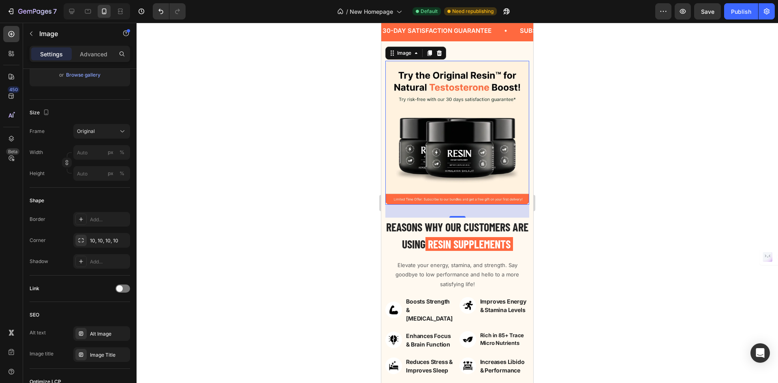
click at [550, 140] on div at bounding box center [457, 203] width 641 height 360
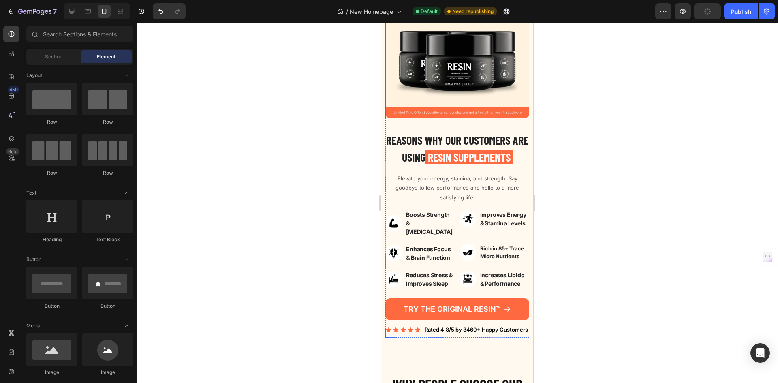
scroll to position [765, 0]
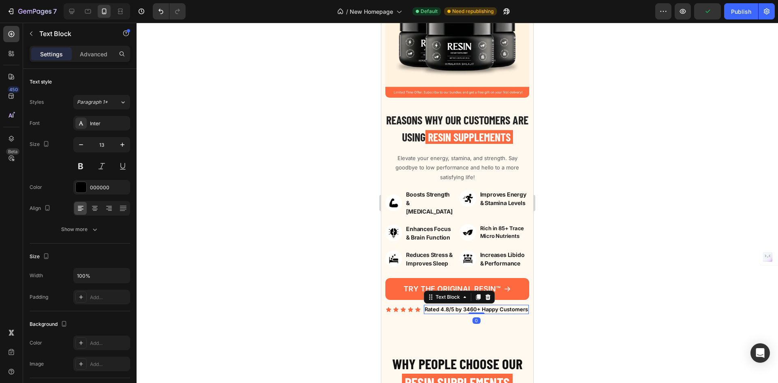
click at [462, 305] on p "Rated 4.8/5 by 3460+ Happy Customers" at bounding box center [476, 309] width 103 height 8
click at [73, 145] on div "13" at bounding box center [101, 144] width 57 height 15
click at [80, 144] on icon "button" at bounding box center [81, 145] width 8 height 8
type input "12"
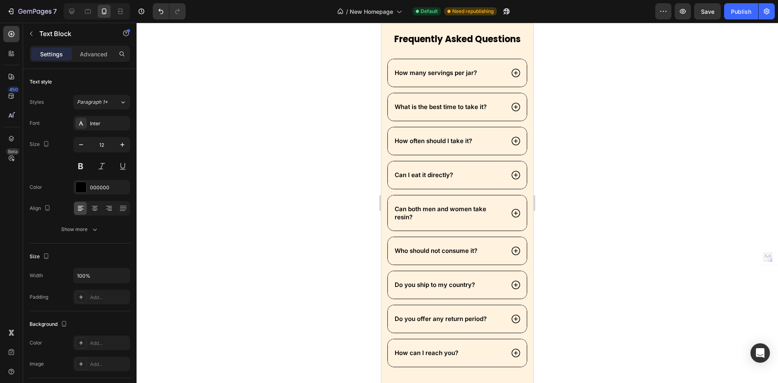
scroll to position [1251, 0]
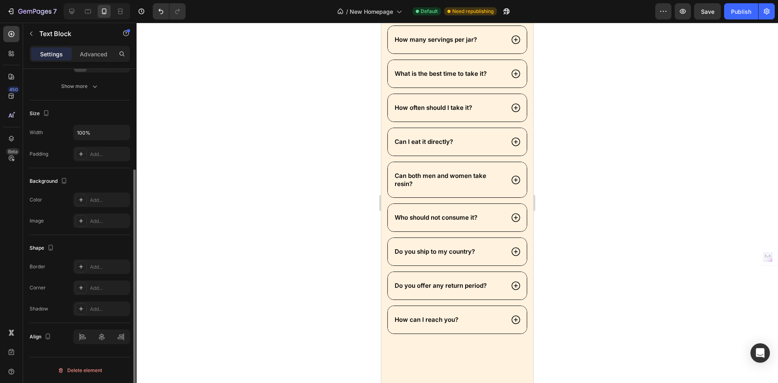
scroll to position [0, 0]
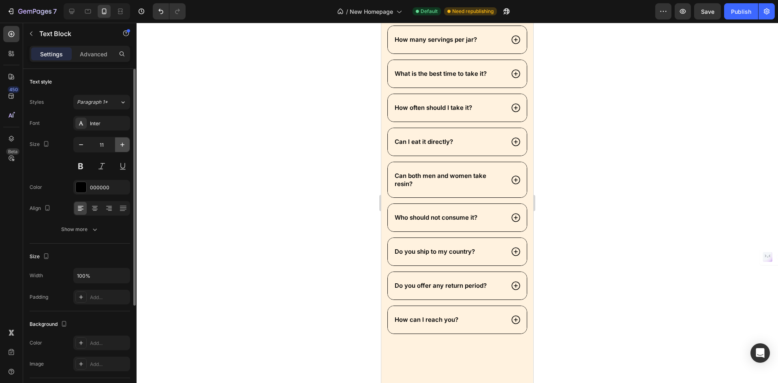
click at [118, 145] on icon "button" at bounding box center [122, 145] width 8 height 8
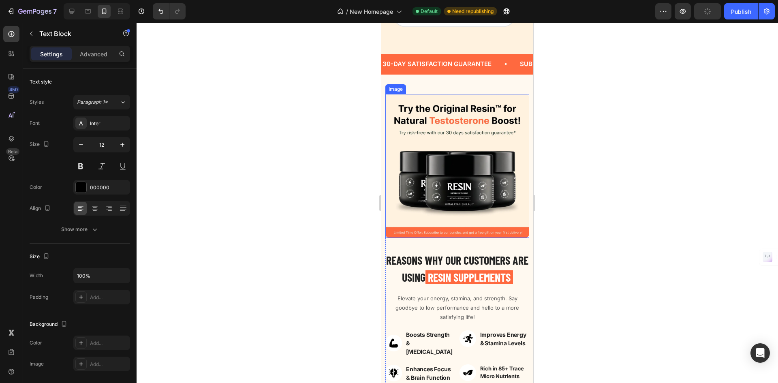
scroll to position [602, 0]
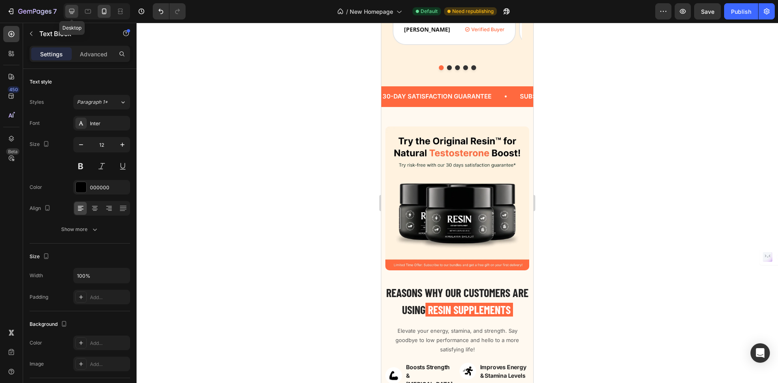
click at [70, 11] on icon at bounding box center [72, 11] width 8 height 8
type input "15"
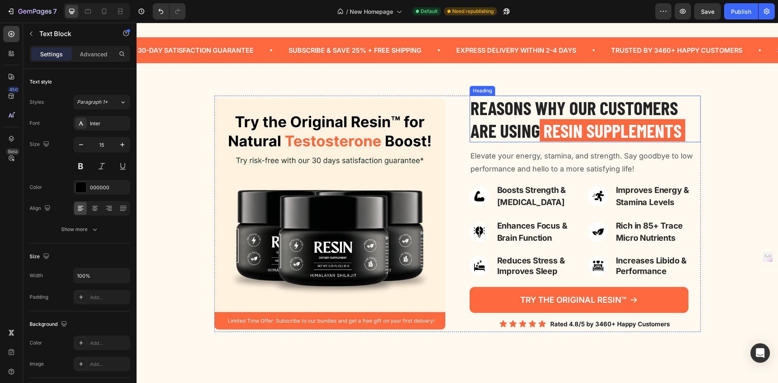
scroll to position [724, 0]
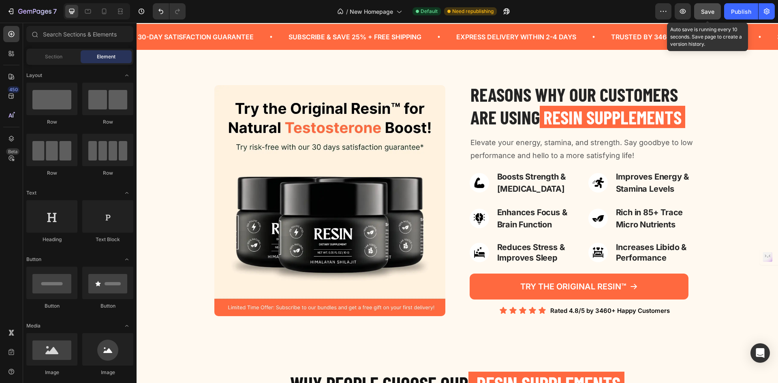
click at [707, 9] on span "Save" at bounding box center [707, 11] width 13 height 7
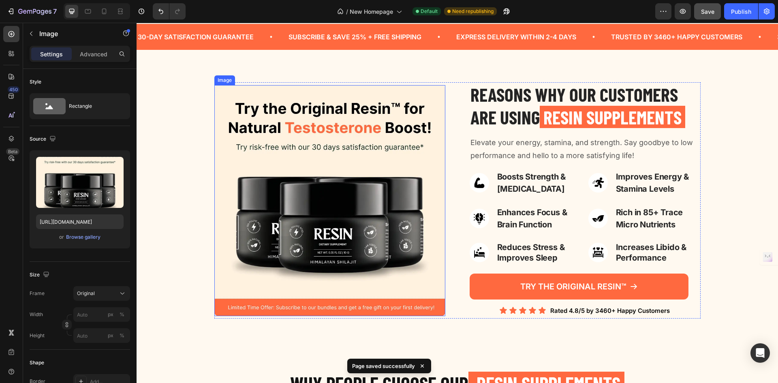
click at [426, 180] on img at bounding box center [329, 200] width 231 height 231
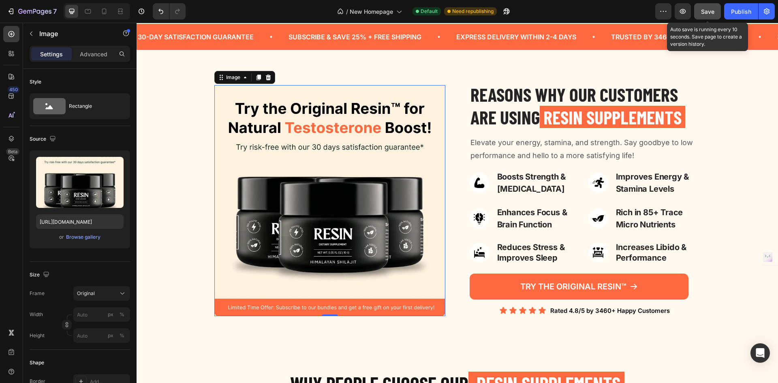
click at [712, 9] on span "Save" at bounding box center [707, 11] width 13 height 7
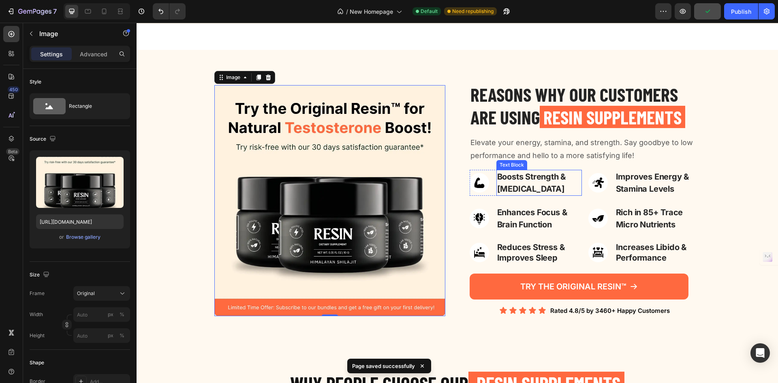
scroll to position [886, 0]
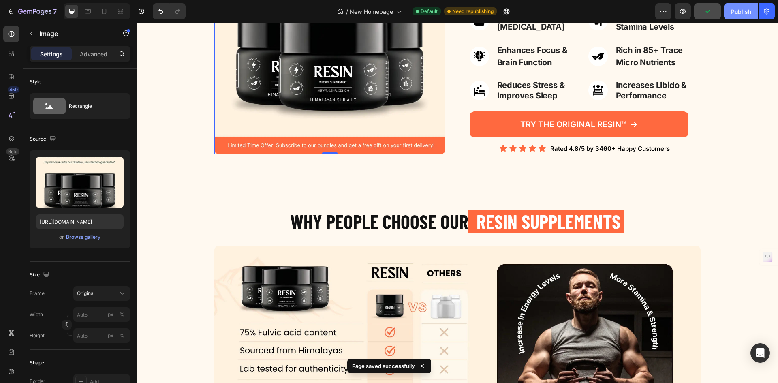
click at [745, 13] on div "Publish" at bounding box center [741, 11] width 20 height 9
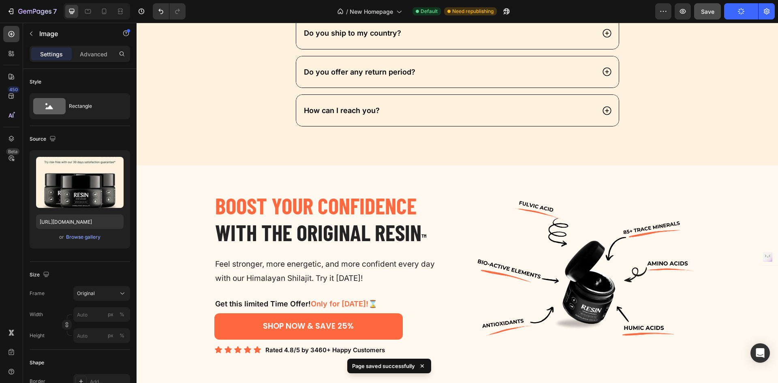
scroll to position [1814, 0]
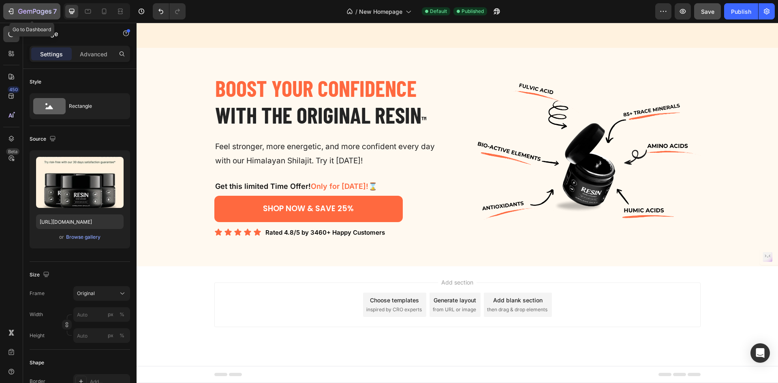
click at [36, 6] on div "7" at bounding box center [37, 11] width 38 height 10
